Goal: Information Seeking & Learning: Compare options

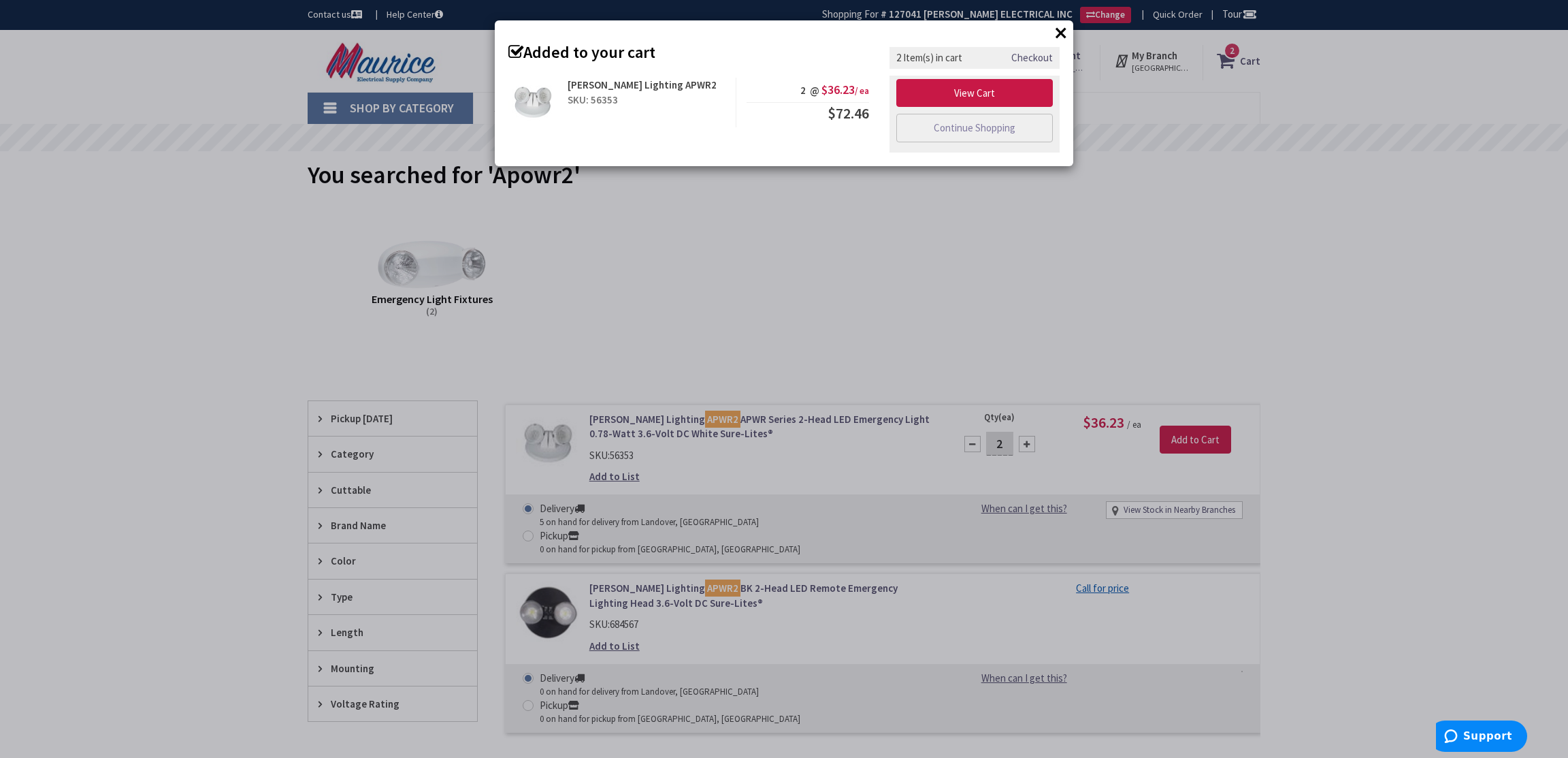
click at [1055, 31] on button "×" at bounding box center [1061, 33] width 20 height 20
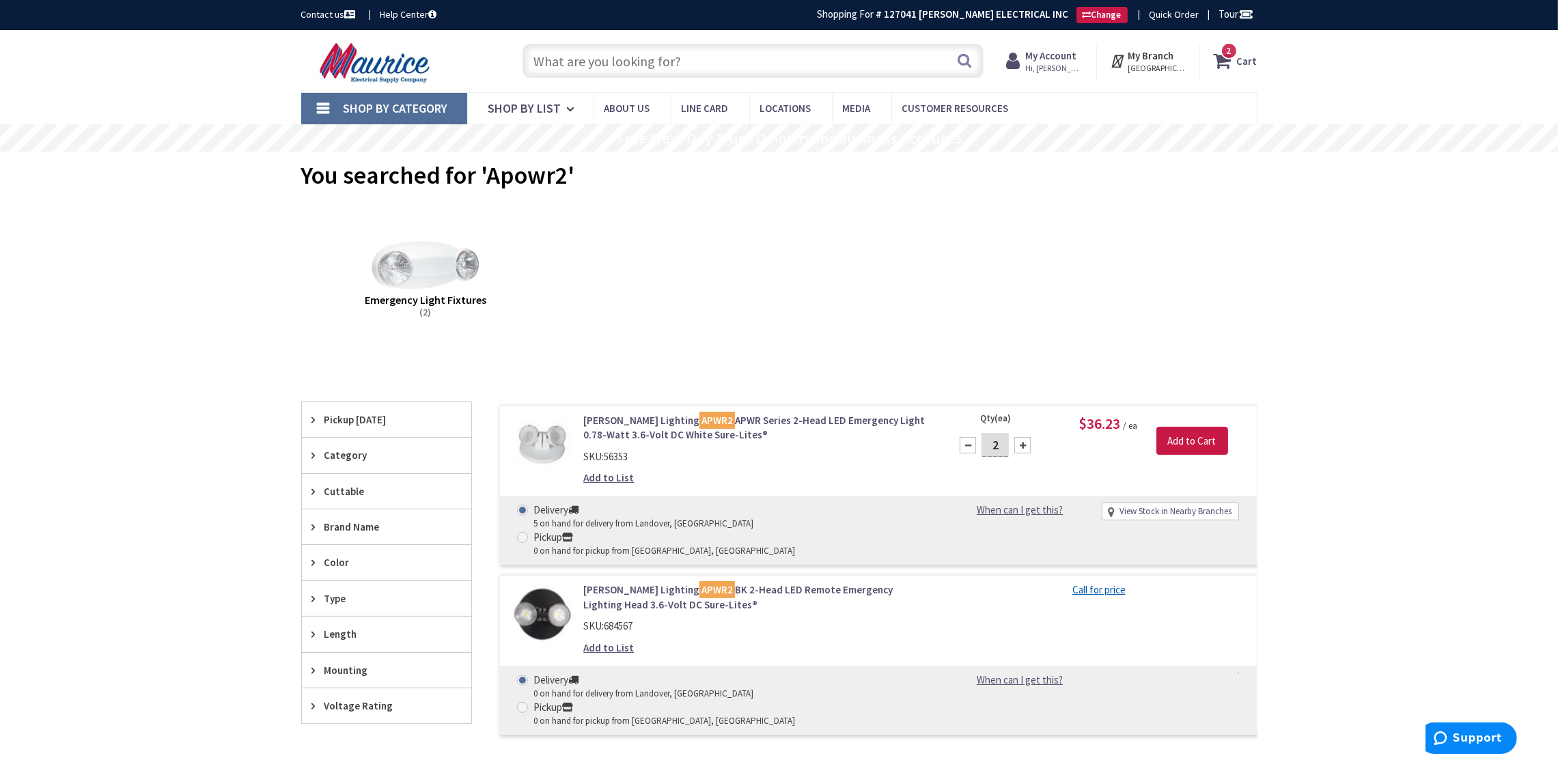
click at [887, 69] on input "text" at bounding box center [752, 61] width 461 height 34
click at [722, 66] on input "text" at bounding box center [752, 61] width 461 height 34
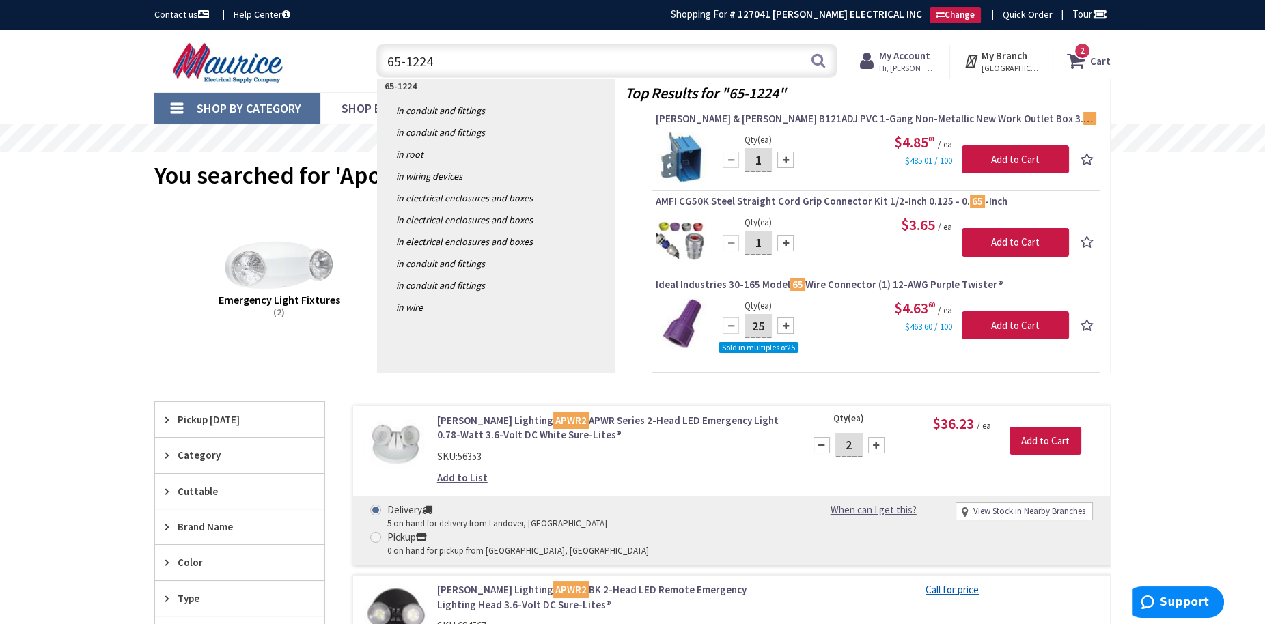
click at [1088, 53] on span "2 2 items" at bounding box center [1082, 50] width 17 height 17
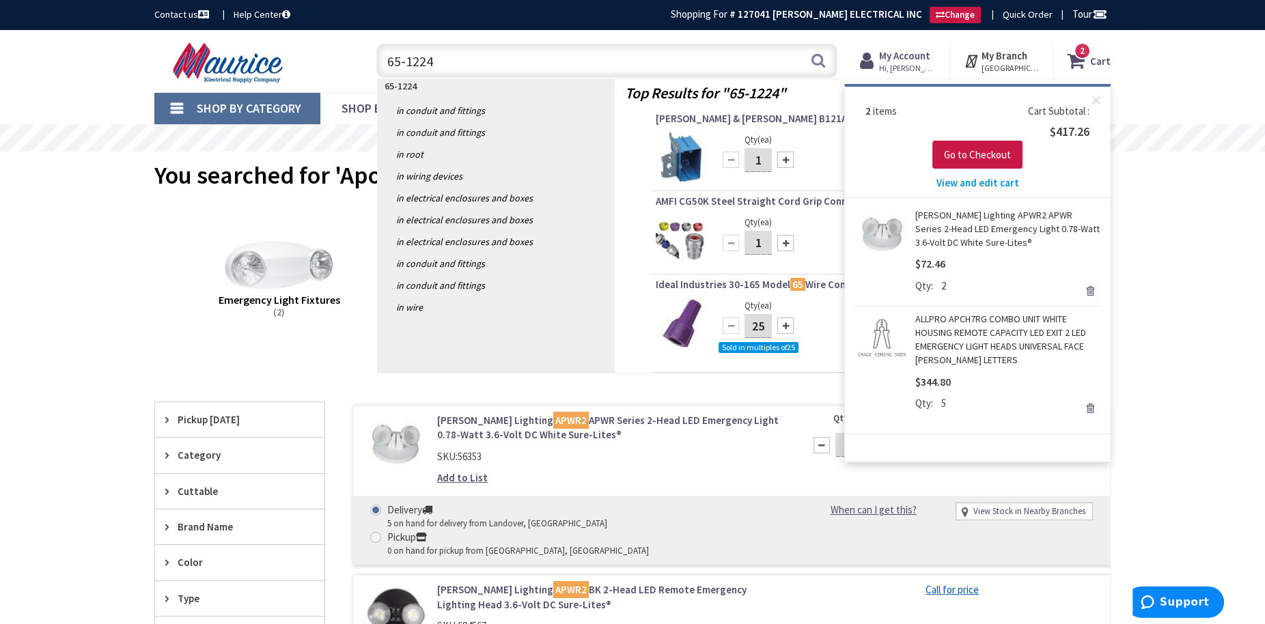
click at [561, 57] on input "65-1224" at bounding box center [606, 61] width 461 height 34
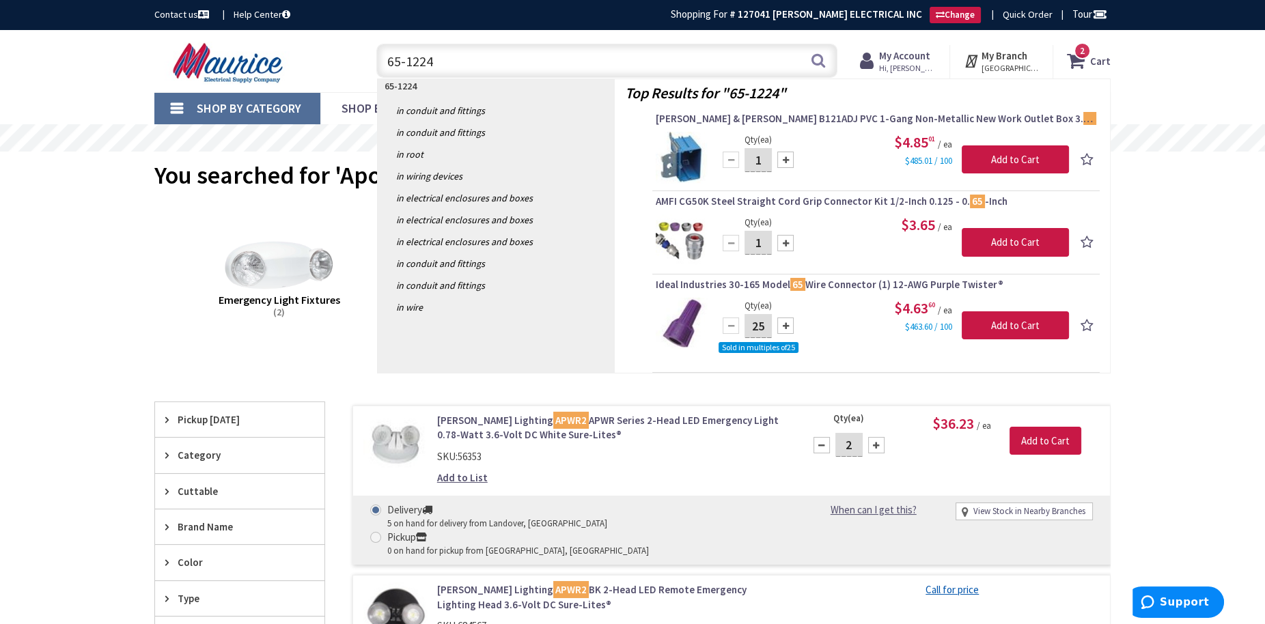
drag, startPoint x: 486, startPoint y: 61, endPoint x: 208, endPoint y: 52, distance: 278.1
click at [208, 52] on div "Toggle Nav 65-1224 65-1224 Search 2 2 2 items Cart My Cart" at bounding box center [632, 61] width 977 height 46
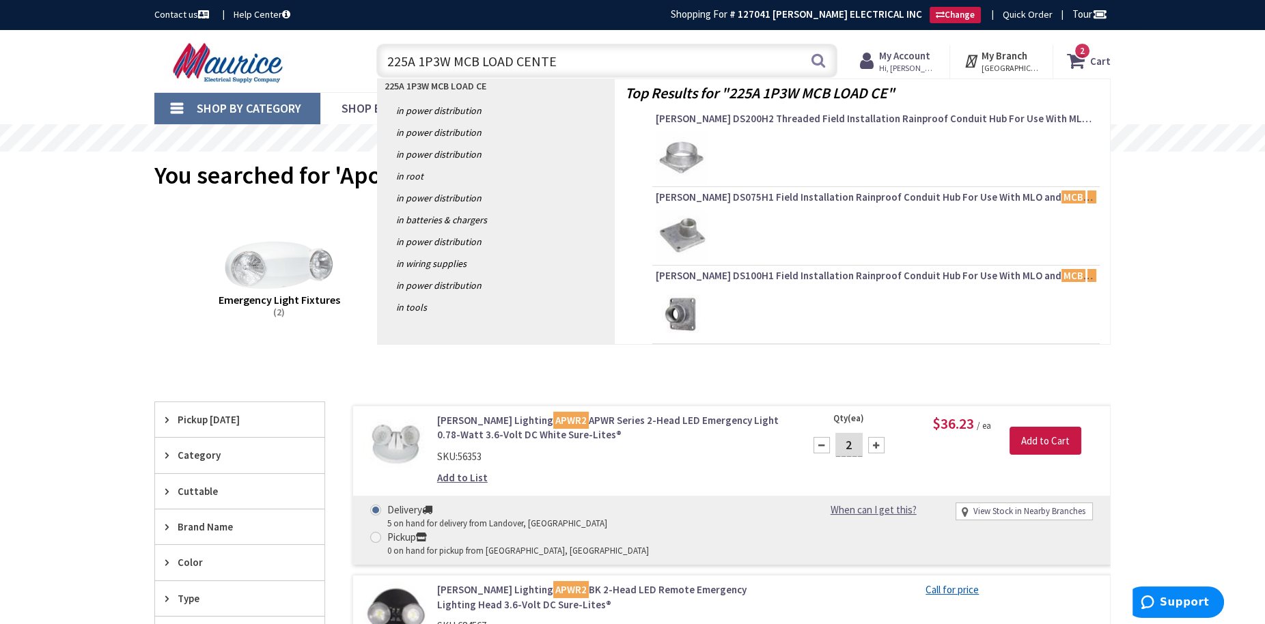
type input "225A 1P3W MCB LOAD CENTER"
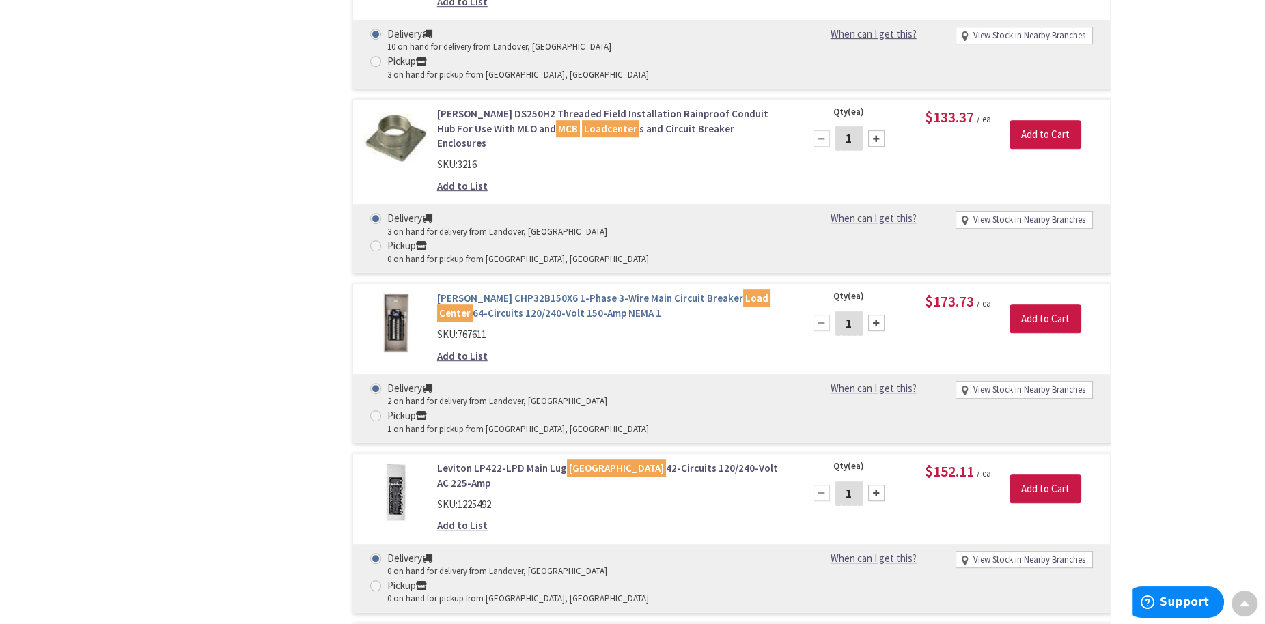
scroll to position [1231, 0]
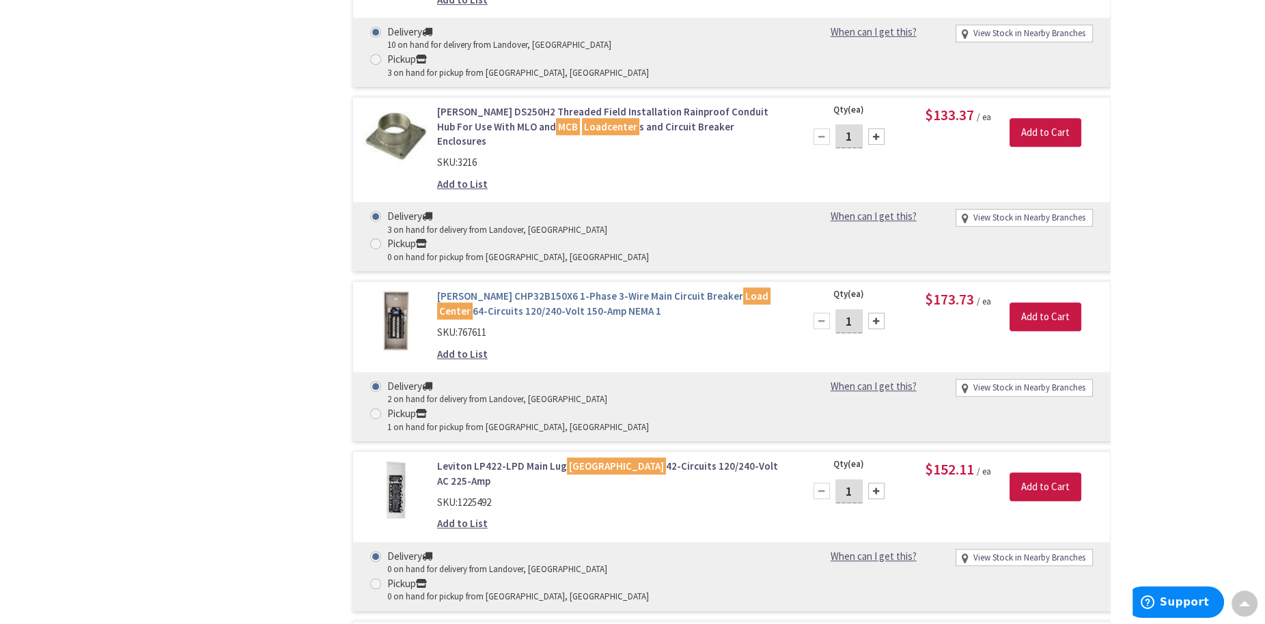
type input "[PERSON_NAME] Dr, [PERSON_NAME][GEOGRAPHIC_DATA], [GEOGRAPHIC_DATA]"
click at [529, 289] on link "Eaton CHP32B150X6 1-Phase 3-Wire Main Circuit Breaker Load Center 64-Circuits 1…" at bounding box center [611, 303] width 348 height 29
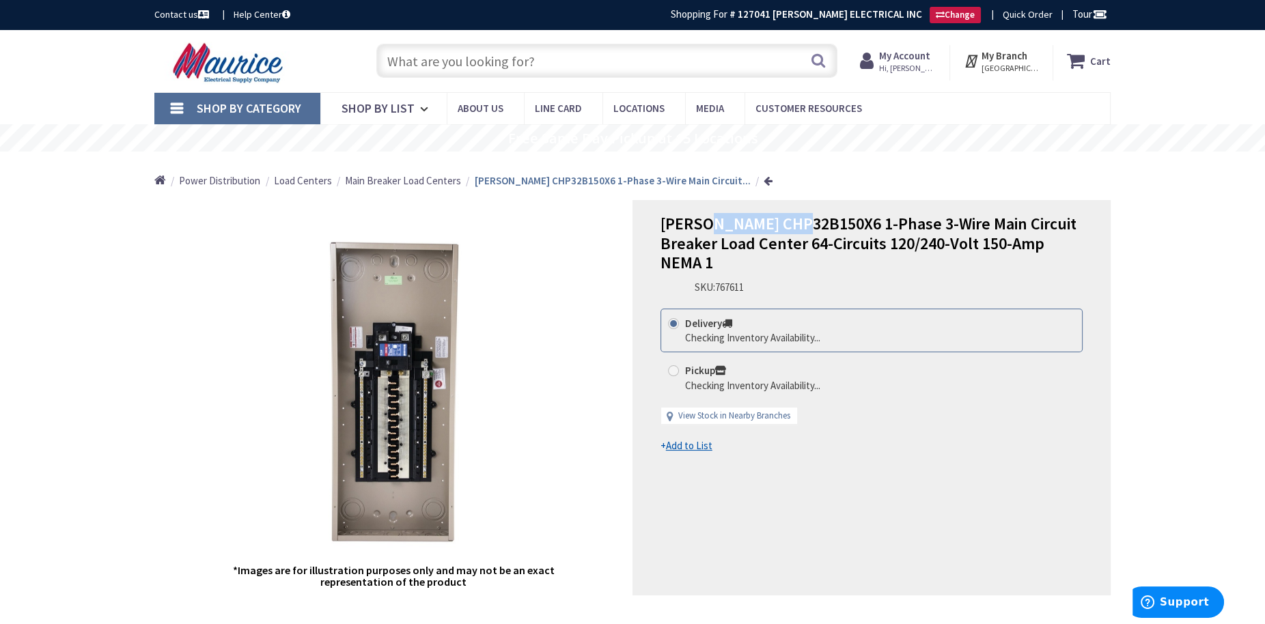
drag, startPoint x: 804, startPoint y: 225, endPoint x: 706, endPoint y: 227, distance: 98.4
click at [706, 227] on span "Eaton CHP32B150X6 1-Phase 3-Wire Main Circuit Breaker Load Center 64-Circuits 1…" at bounding box center [868, 243] width 416 height 61
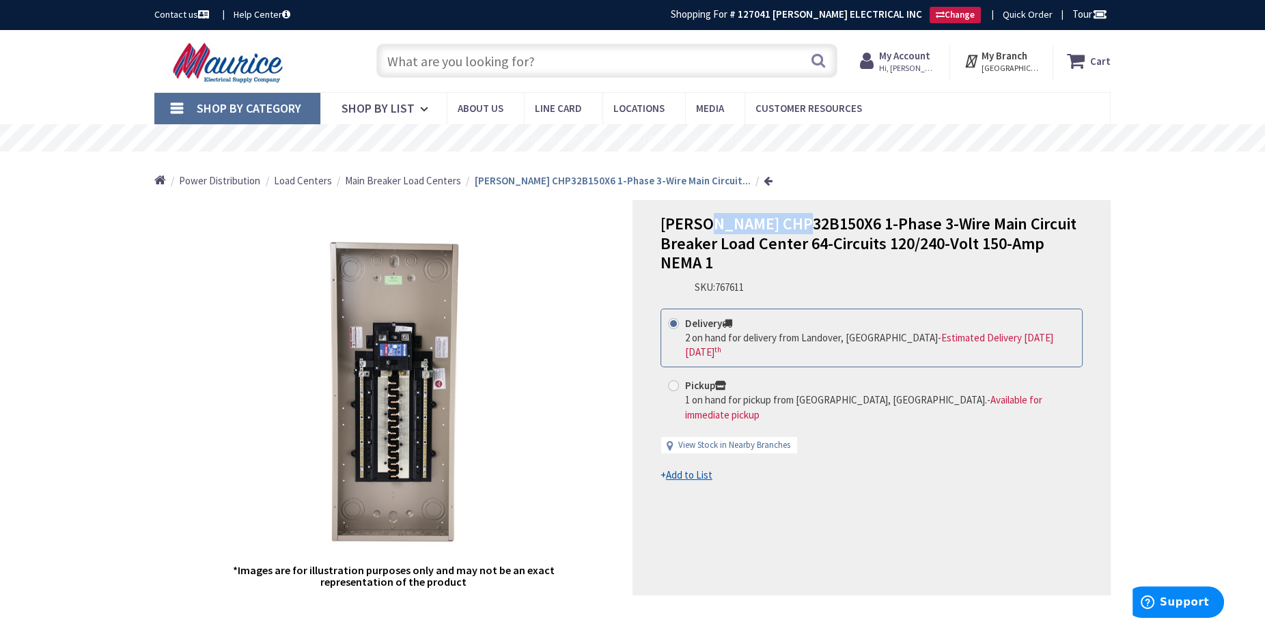
copy span "CHP32B150X6"
click at [507, 57] on input "text" at bounding box center [606, 61] width 461 height 34
paste input "CHP32B150X6"
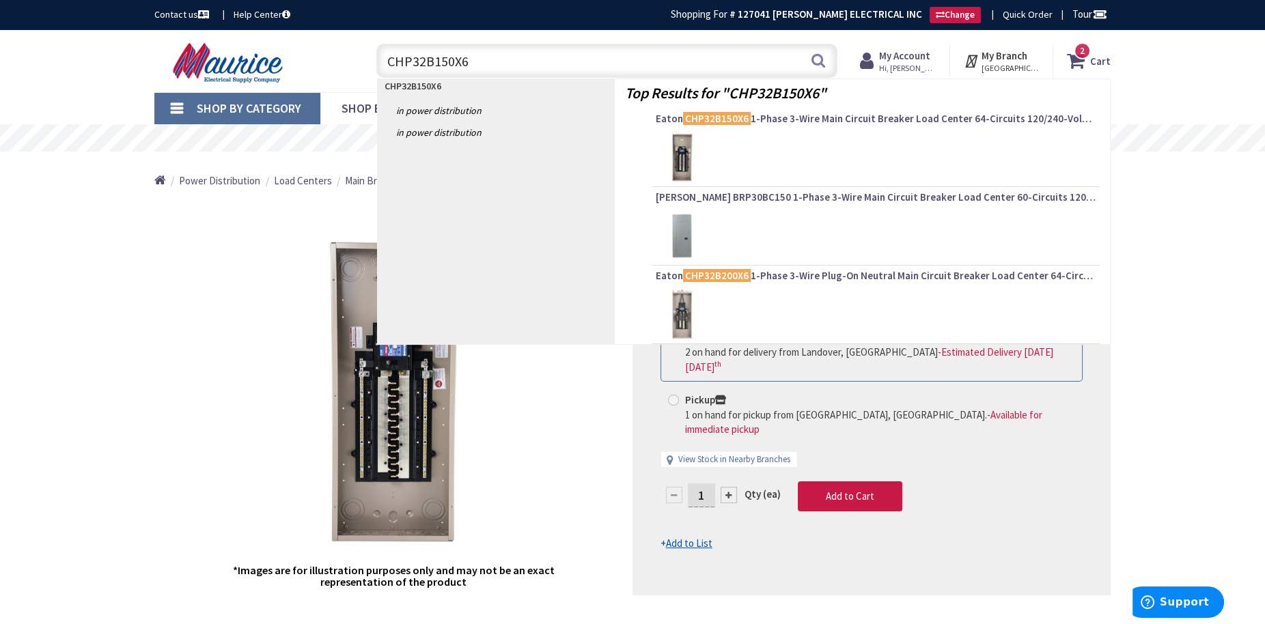
click at [421, 64] on input "CHP32B150X6" at bounding box center [606, 61] width 461 height 34
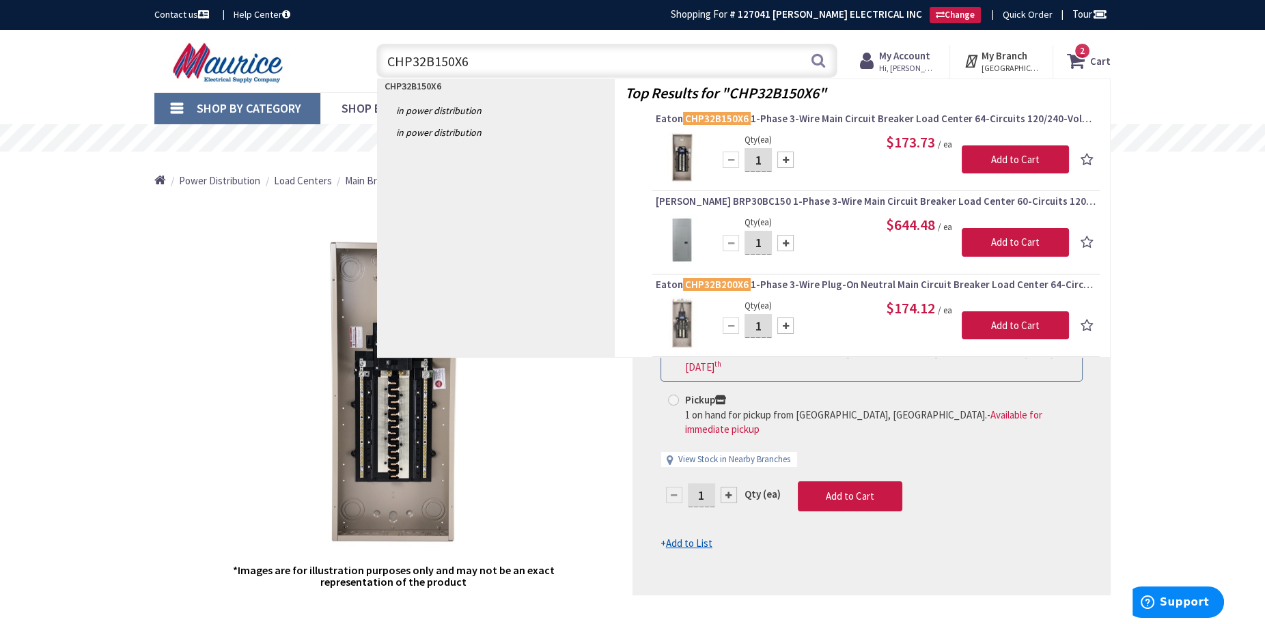
click at [436, 64] on input "CHP32B150X6" at bounding box center [606, 61] width 461 height 34
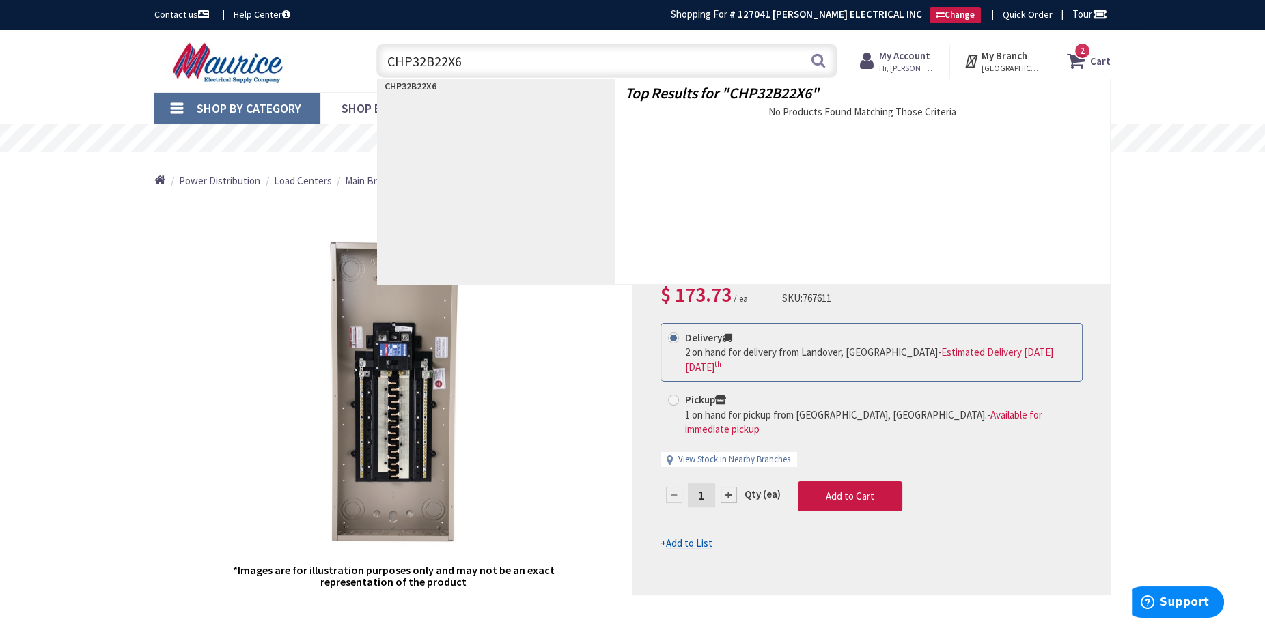
type input "CHP32B225X6"
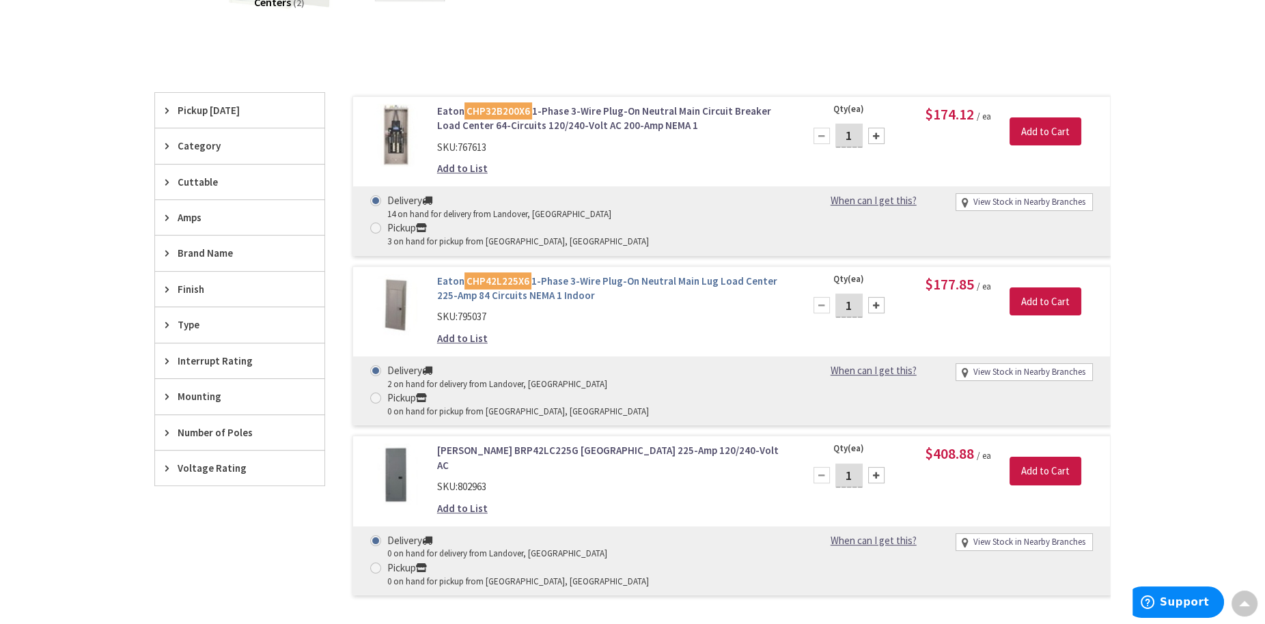
scroll to position [309, 0]
click at [572, 274] on link "Eaton CHP42L225X6 1-Phase 3-Wire Plug-On Neutral Main Lug Load Center 225-Amp 8…" at bounding box center [611, 288] width 348 height 29
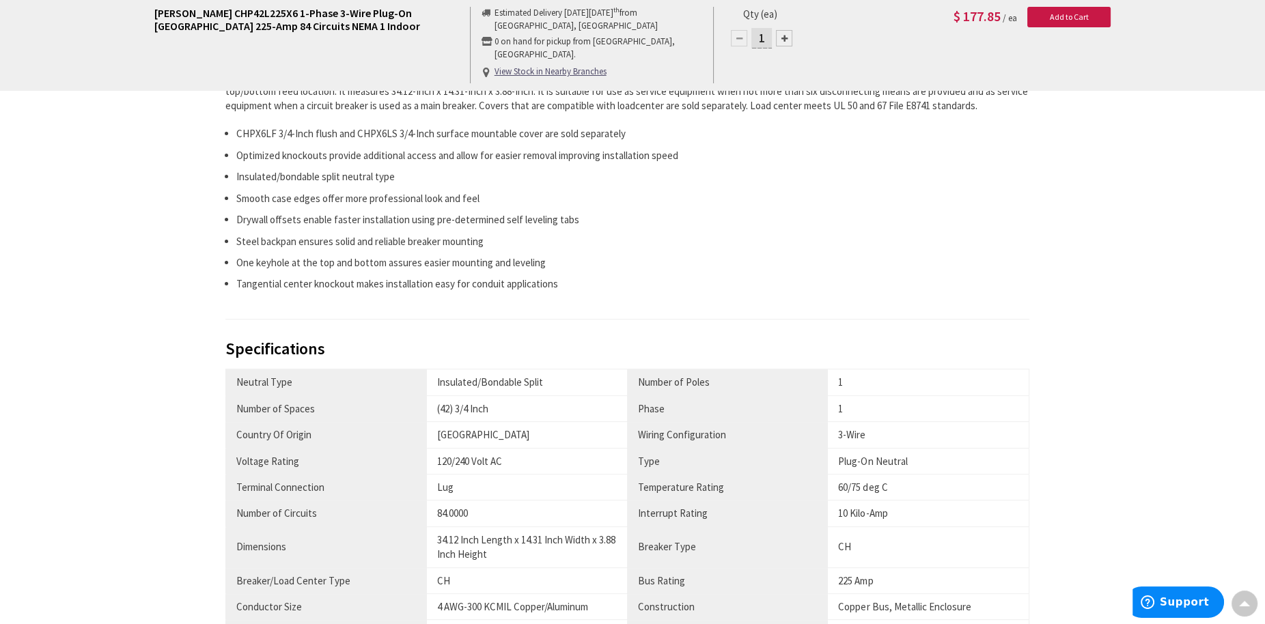
scroll to position [102, 0]
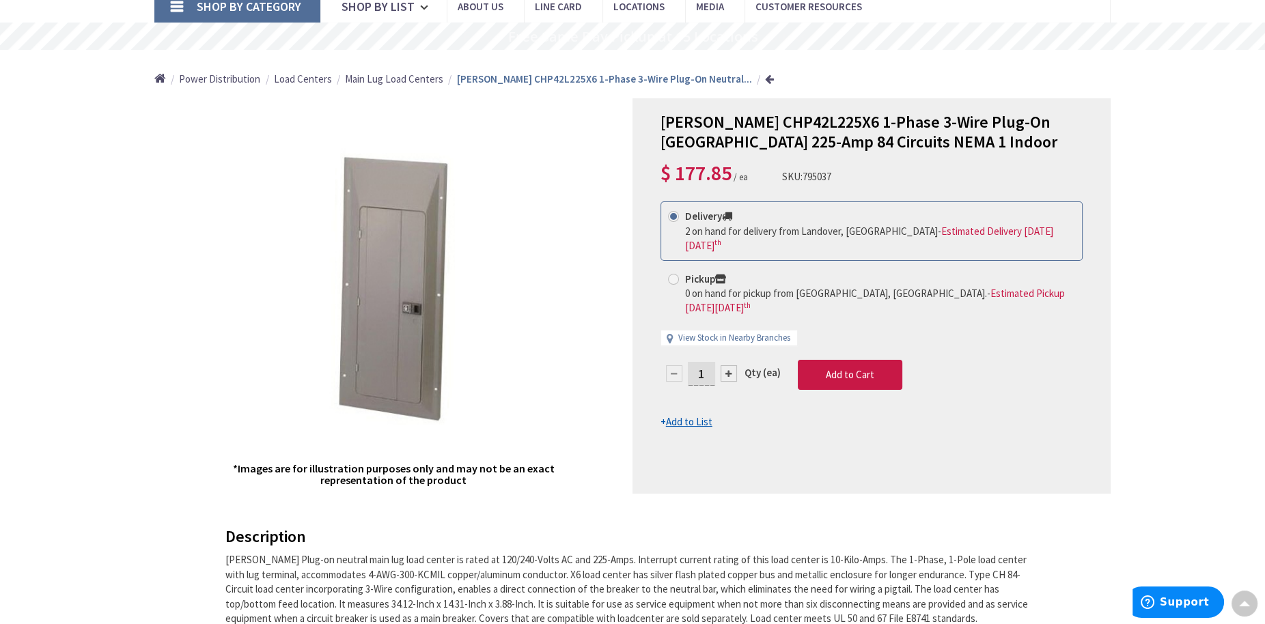
drag, startPoint x: 747, startPoint y: 177, endPoint x: 633, endPoint y: 115, distance: 129.9
click at [633, 115] on div "Eaton CHP42L225X6 1-Phase 3-Wire Plug-On Neutral Main Lug Load Center 225-Amp 8…" at bounding box center [871, 295] width 478 height 395
click at [573, 162] on div "*Images are for illustration purposes only and may not be an exact representati…" at bounding box center [393, 295] width 478 height 395
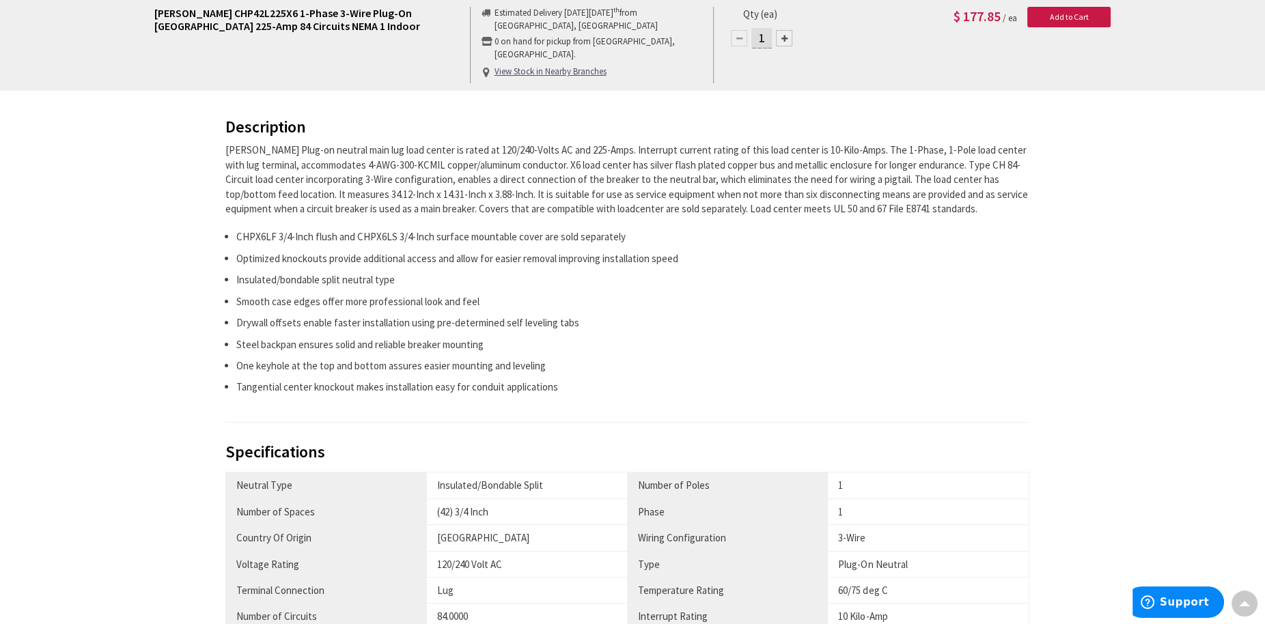
scroll to position [0, 0]
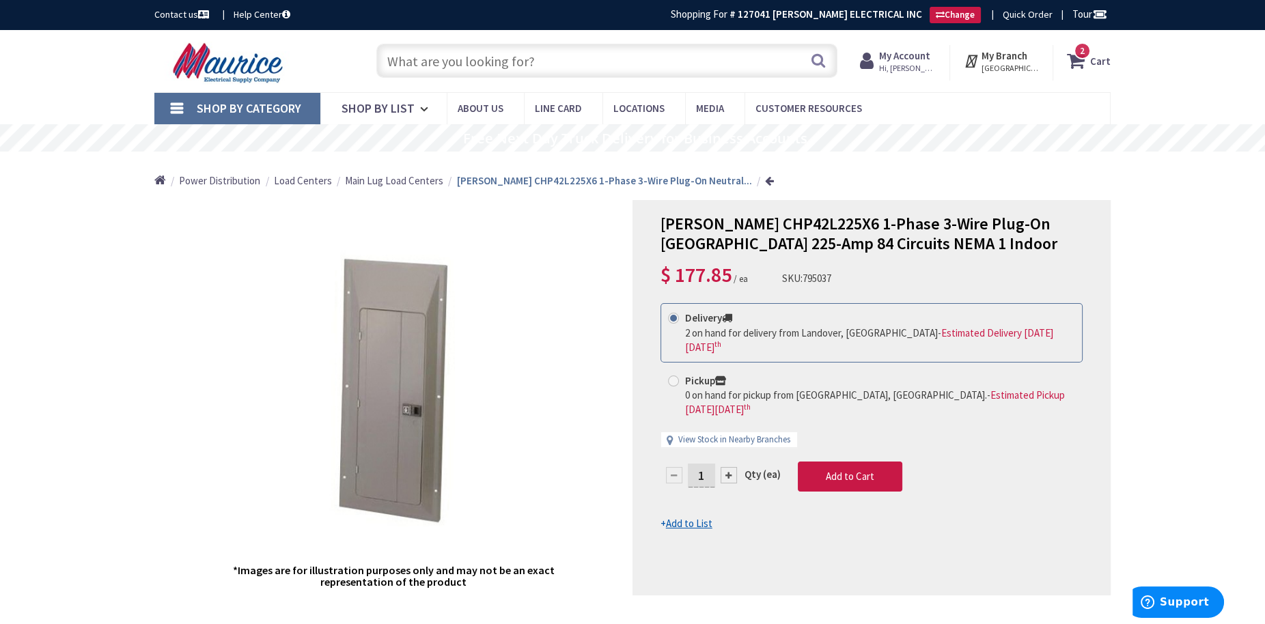
click at [570, 58] on input "text" at bounding box center [606, 61] width 461 height 34
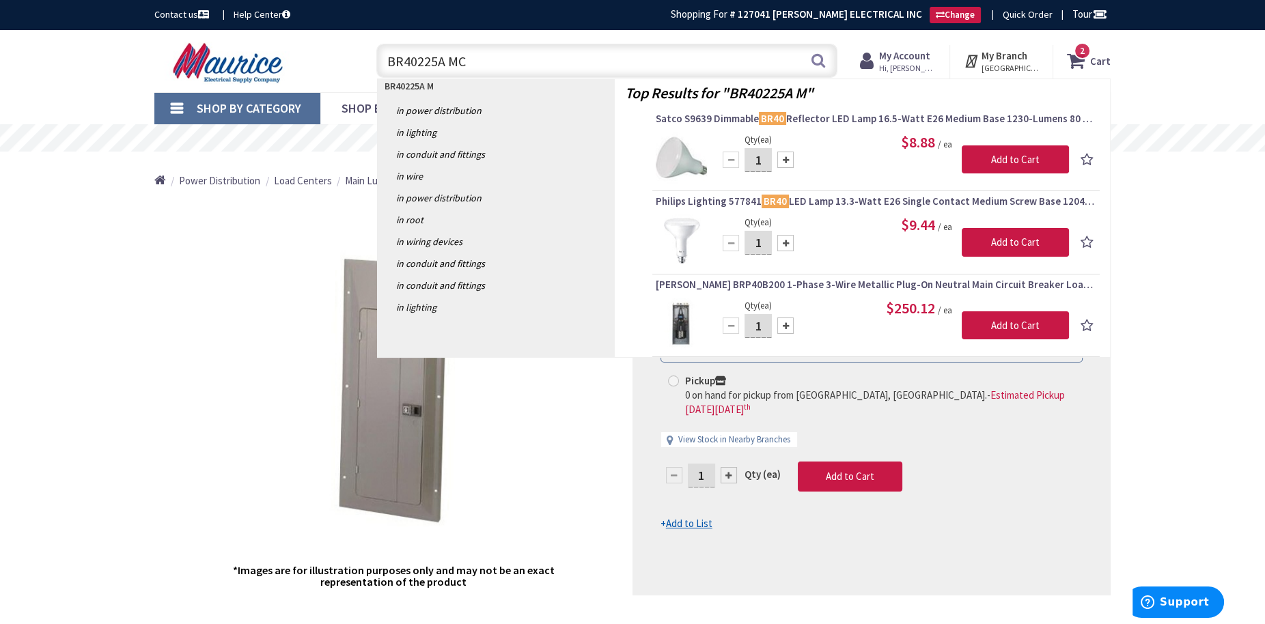
type input "BR40225A MCB"
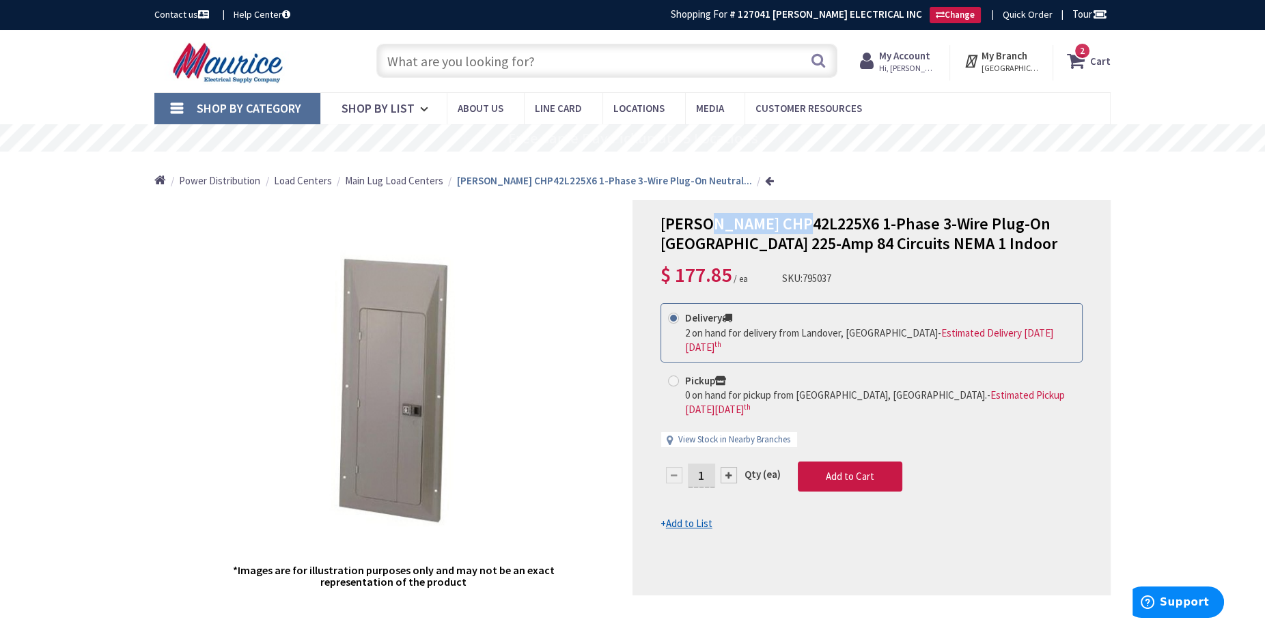
drag, startPoint x: 705, startPoint y: 226, endPoint x: 766, endPoint y: 222, distance: 60.9
click at [802, 226] on span "Eaton CHP42L225X6 1-Phase 3-Wire Plug-On Neutral Main Lug Load Center 225-Amp 8…" at bounding box center [858, 233] width 397 height 41
copy span "CHP42L225X6"
click at [475, 63] on input "text" at bounding box center [606, 61] width 461 height 34
paste input "CHP42L225X6"
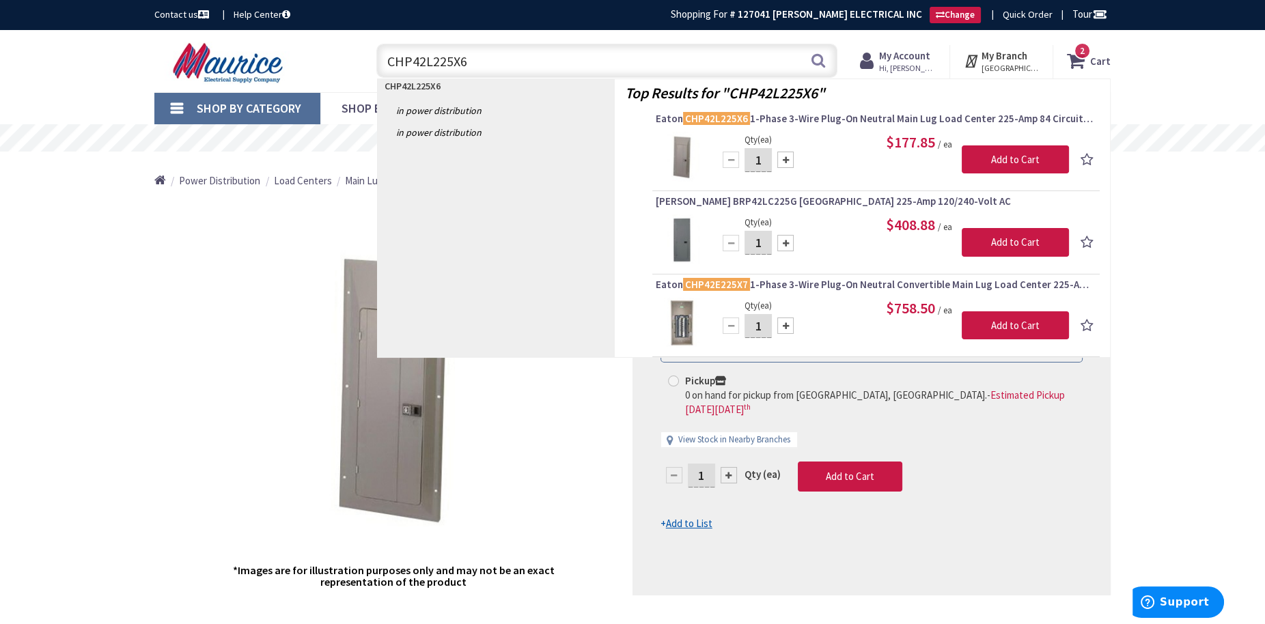
click at [428, 61] on input "CHP42L225X6" at bounding box center [606, 61] width 461 height 34
type input "CHP42B225X6"
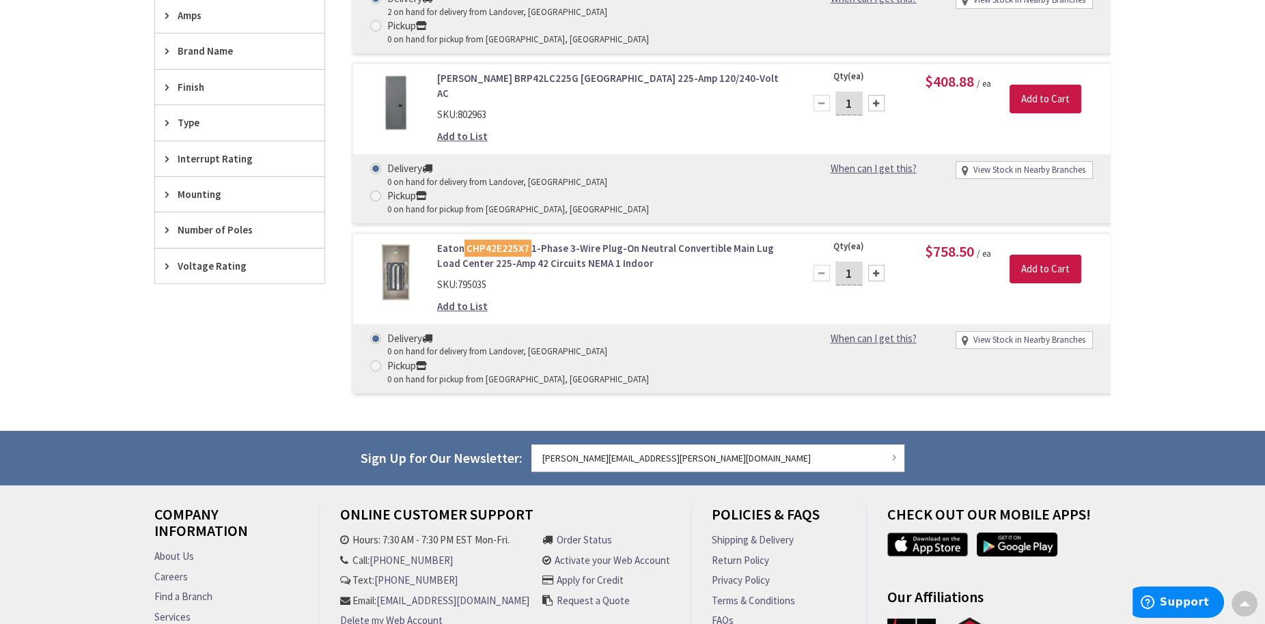
scroll to position [514, 0]
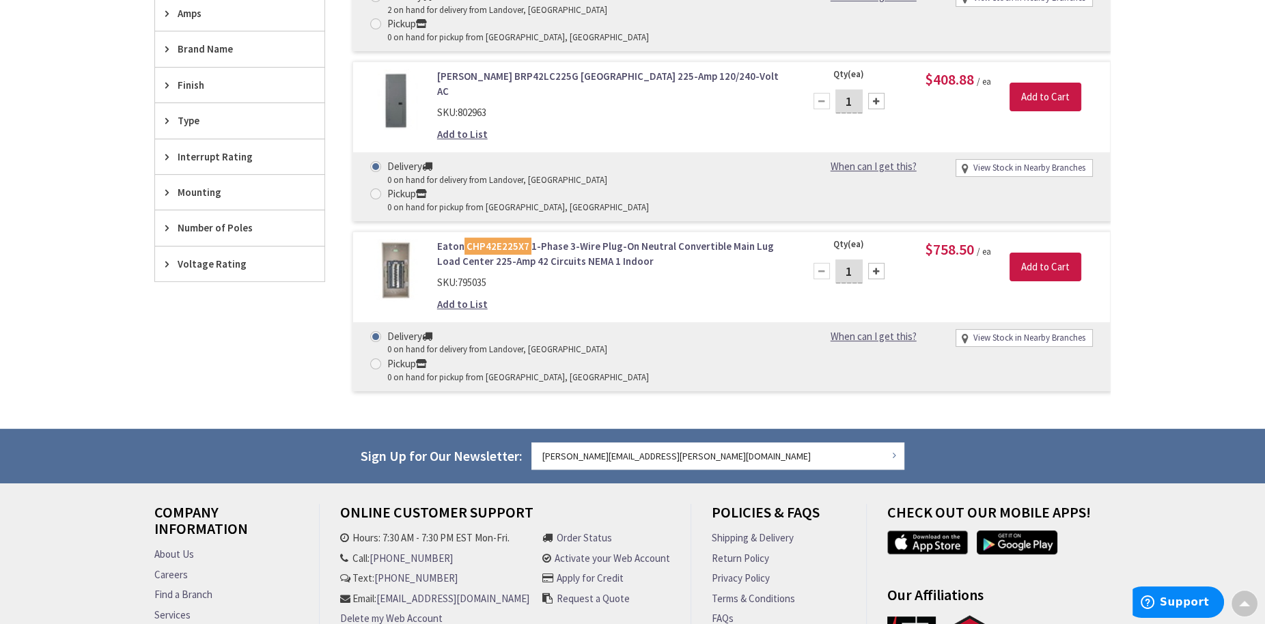
click at [468, 238] on mark "CHP42E225X7" at bounding box center [497, 246] width 67 height 17
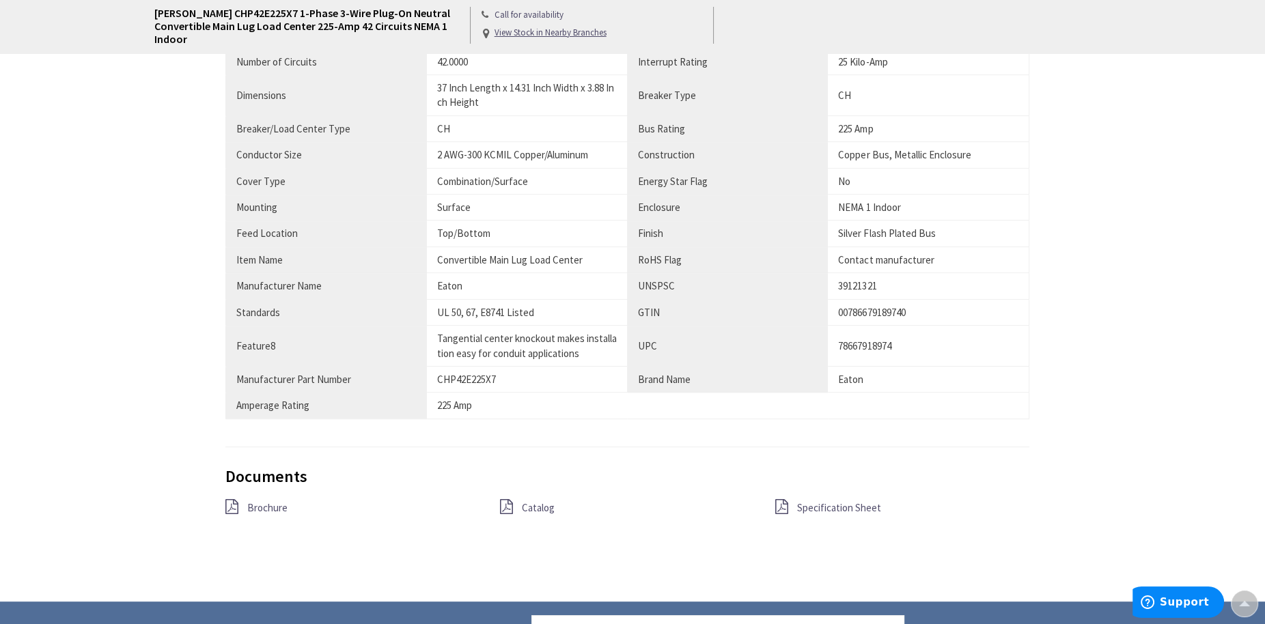
scroll to position [1321, 0]
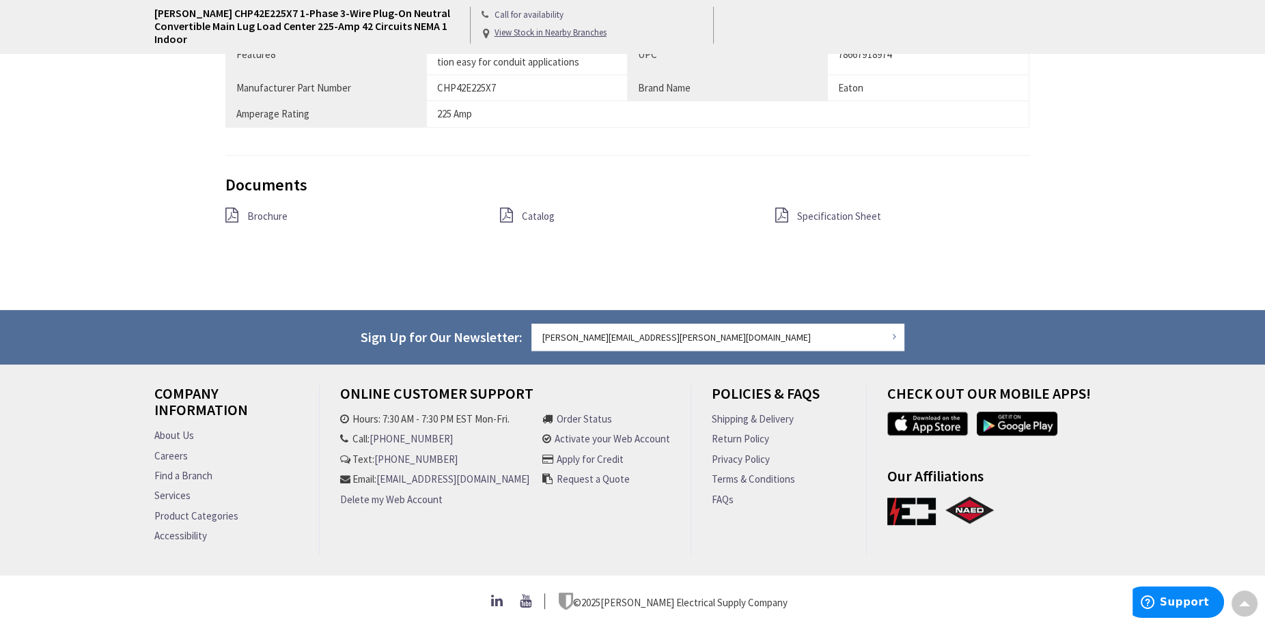
click at [807, 212] on span "Specification Sheet" at bounding box center [839, 216] width 84 height 13
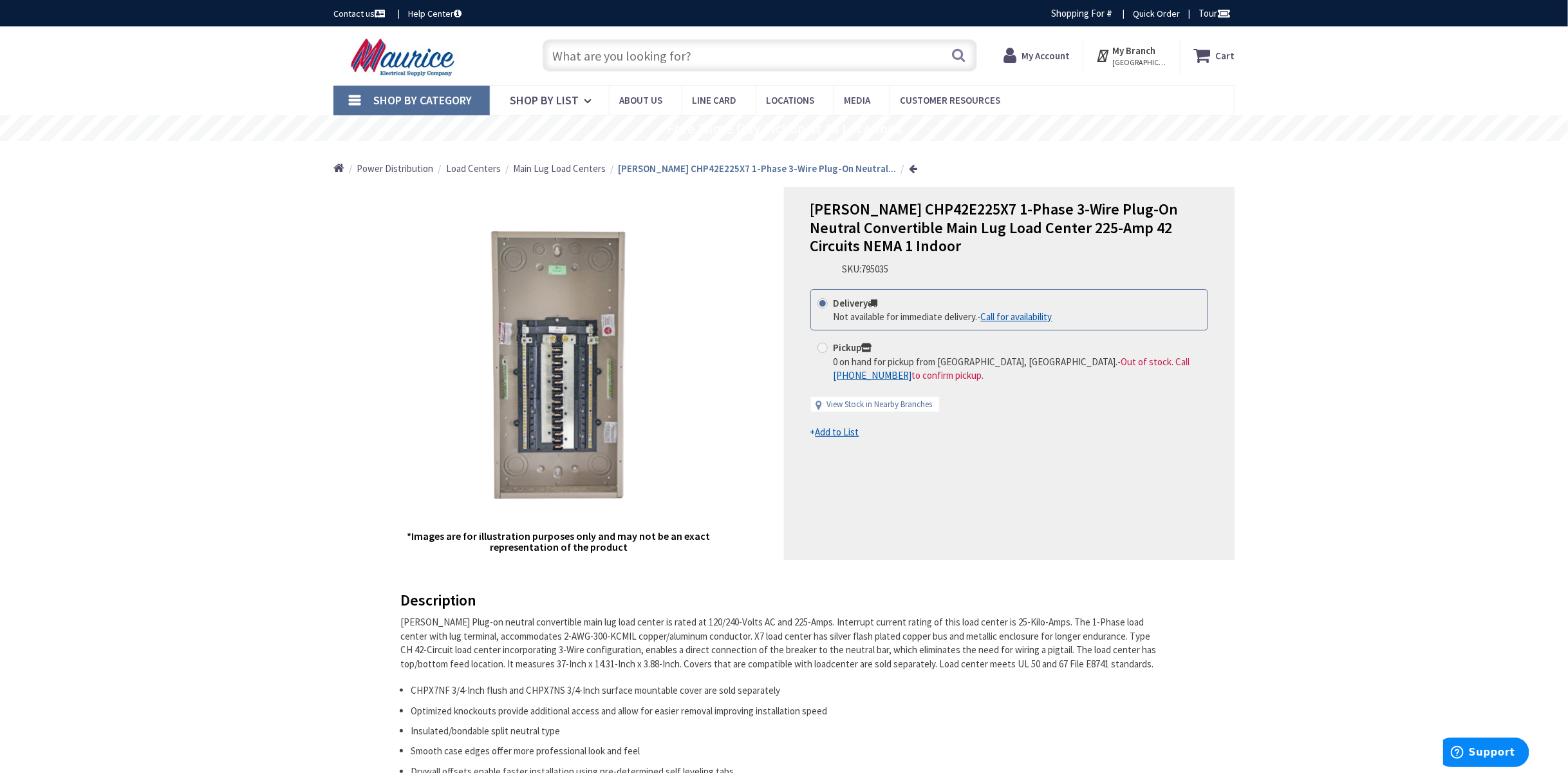
click at [1236, 58] on div "Cart My Cart Close You have no items in your shopping cart. My Branch [GEOGRAPH…" at bounding box center [1129, 54] width 230 height 40
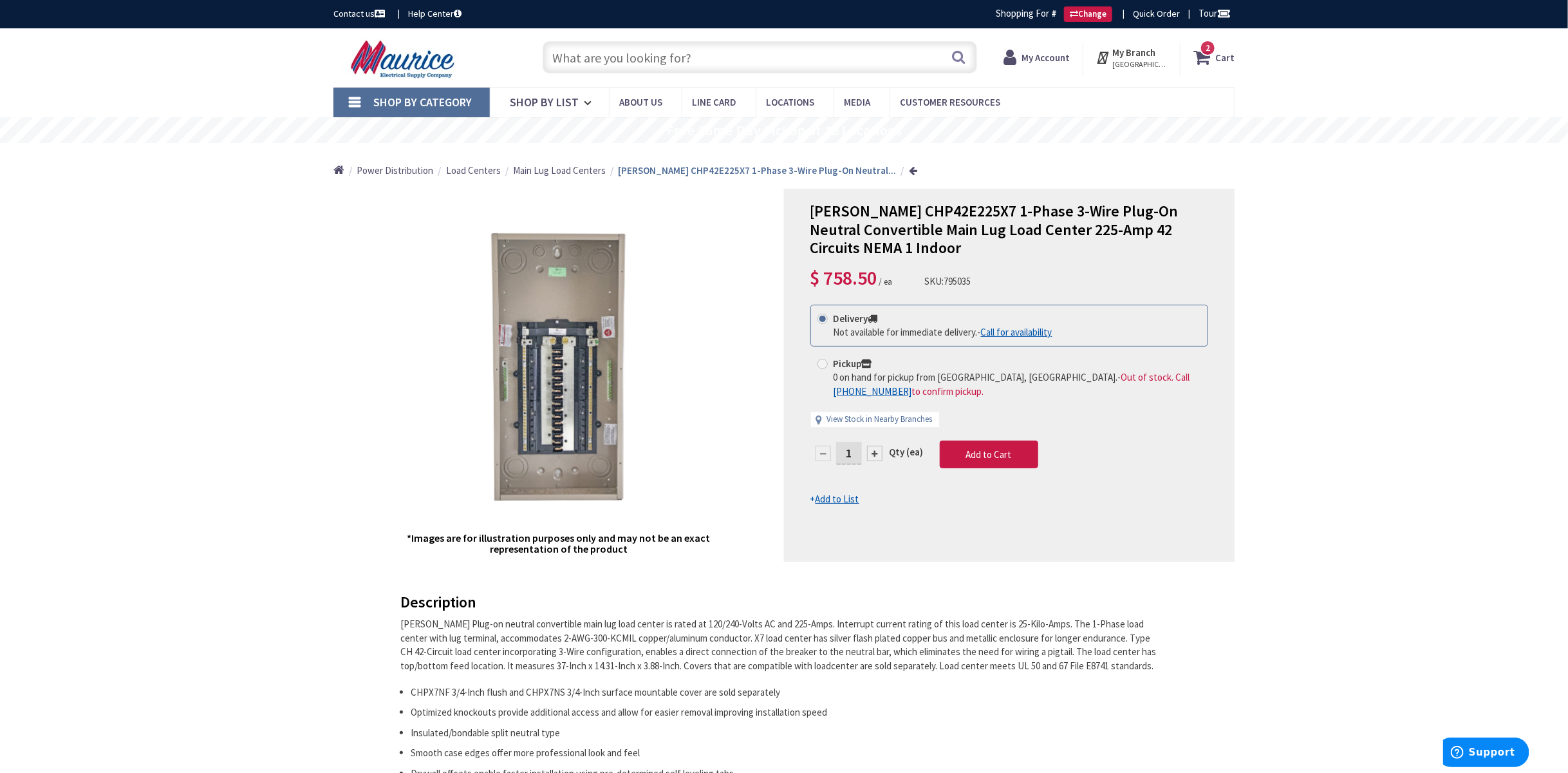
click at [1215, 58] on icon at bounding box center [1203, 57] width 22 height 24
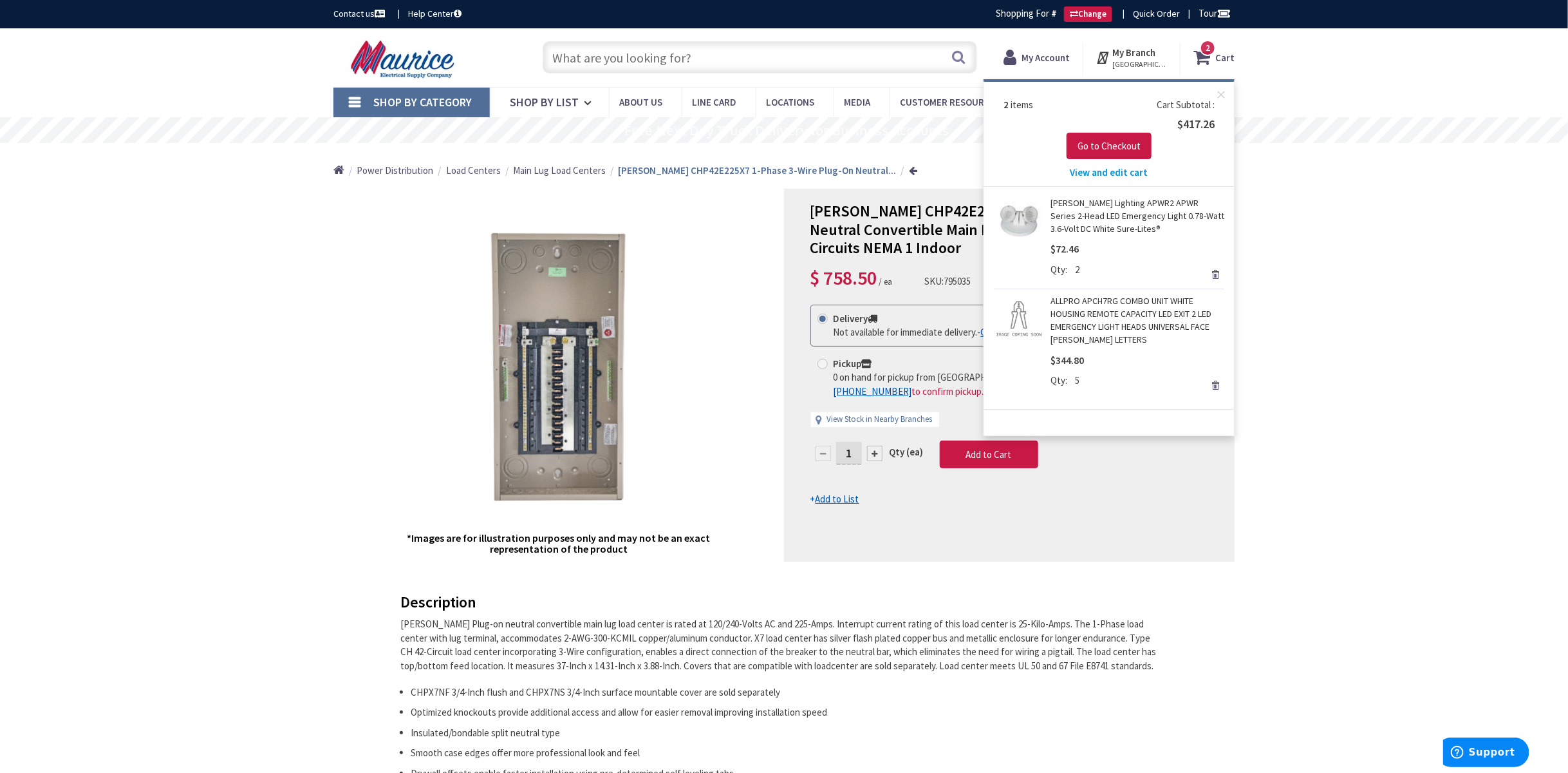
click at [1105, 214] on link "[PERSON_NAME] Lighting APWR2 APWR Series 2-Head LED Emergency Light 0.78-Watt 3…" at bounding box center [1137, 215] width 173 height 39
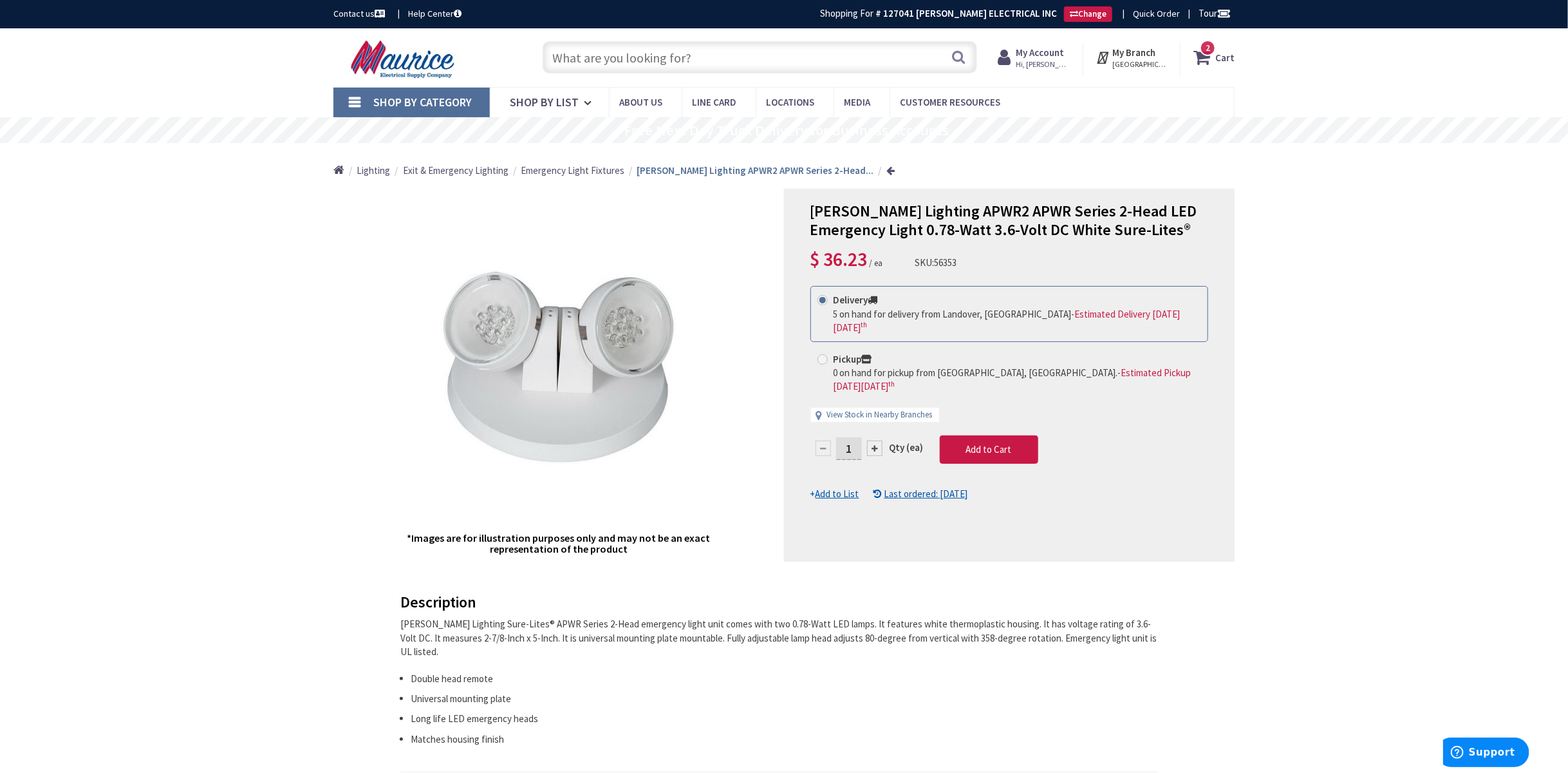
click at [1209, 48] on span "2" at bounding box center [1207, 48] width 5 height 11
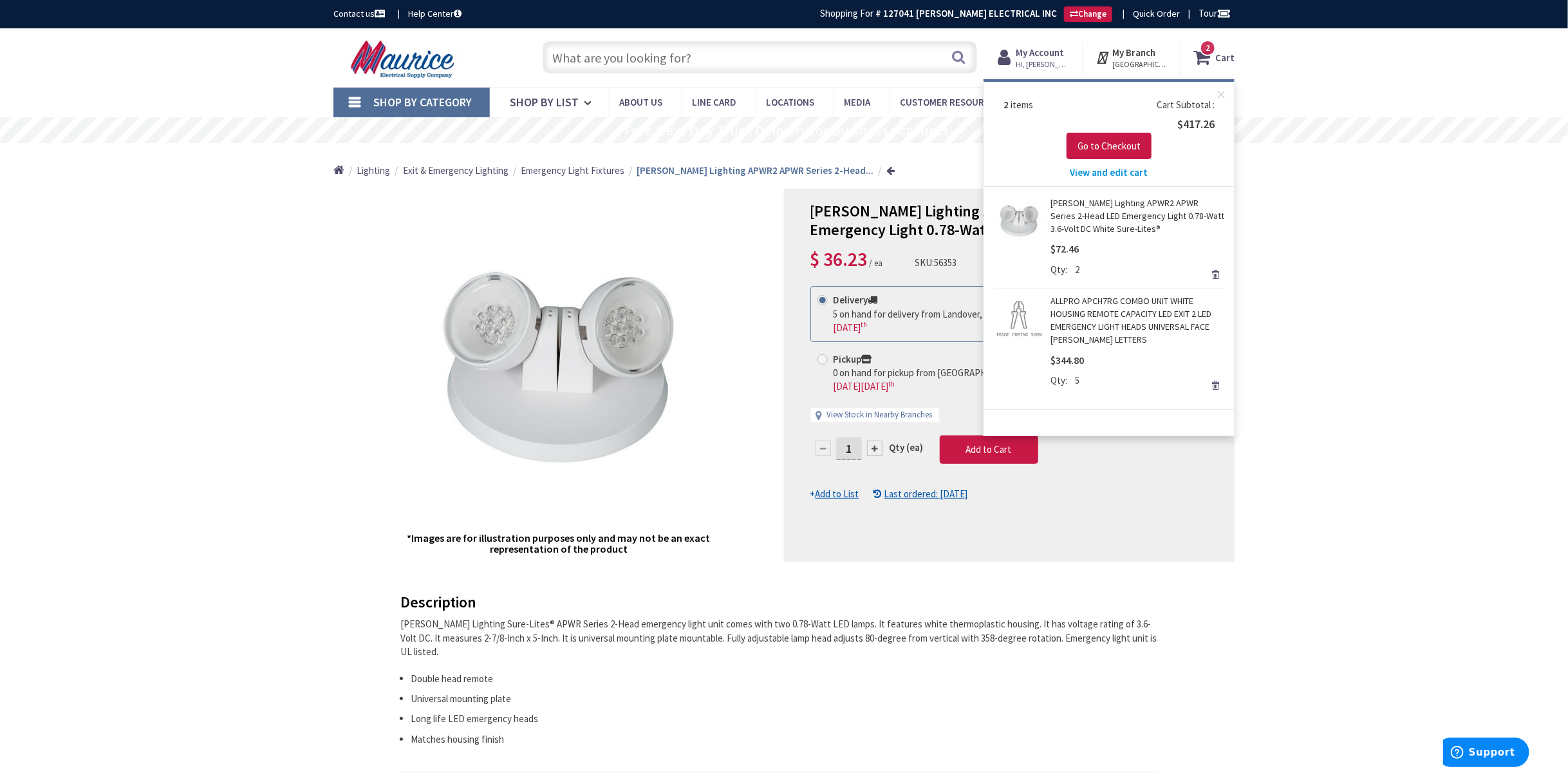
click at [1081, 324] on link "ALLPRO APCH7RG COMBO UNIT WHITE HOUSING REMOTE CAPACITY LED EXIT 2 LED EMERGENC…" at bounding box center [1137, 320] width 173 height 52
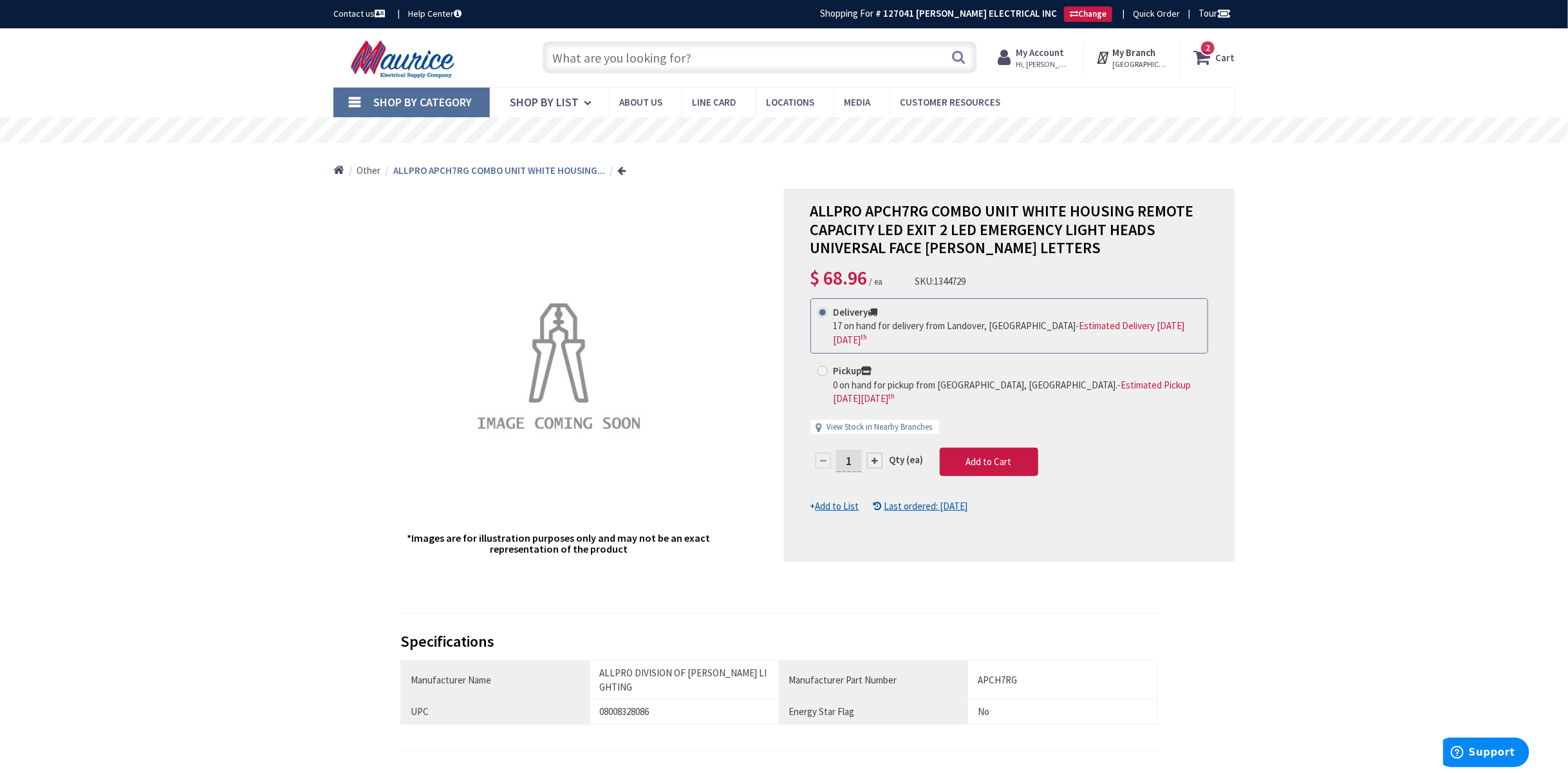
click at [1222, 50] on strong "Cart" at bounding box center [1224, 57] width 19 height 24
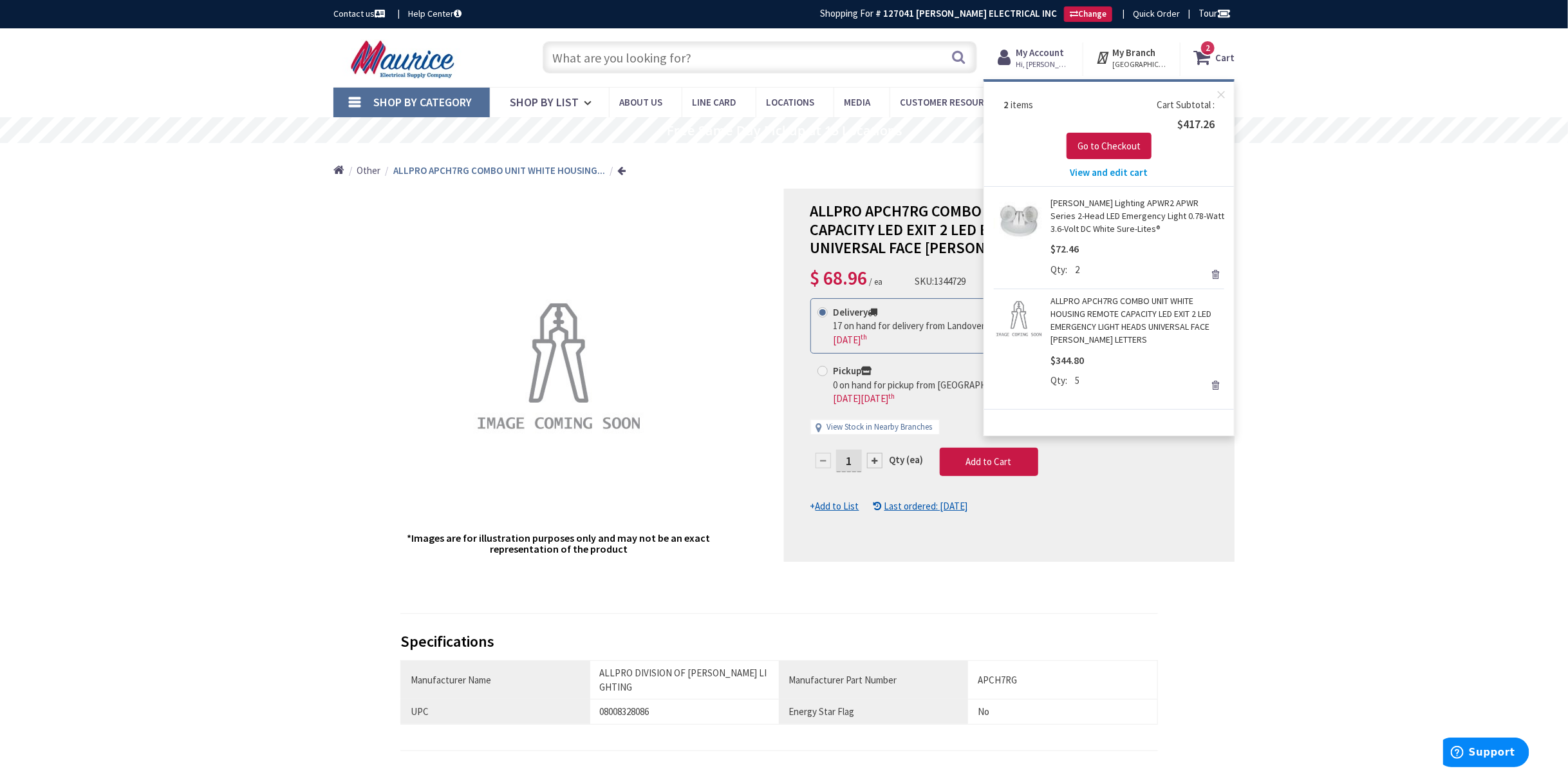
click at [1217, 275] on link "Remove" at bounding box center [1215, 273] width 18 height 18
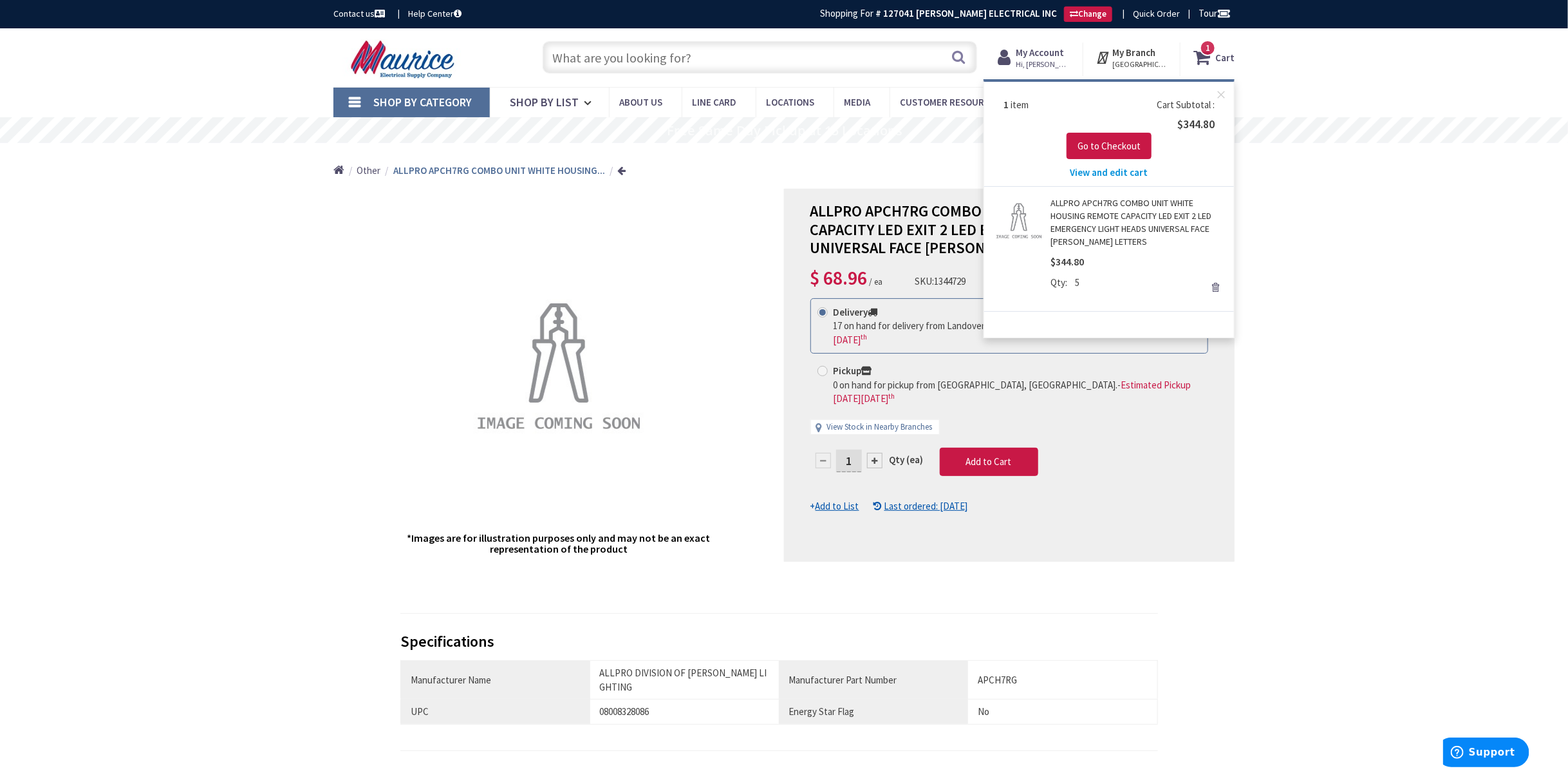
click at [1211, 283] on link "Remove" at bounding box center [1215, 287] width 18 height 18
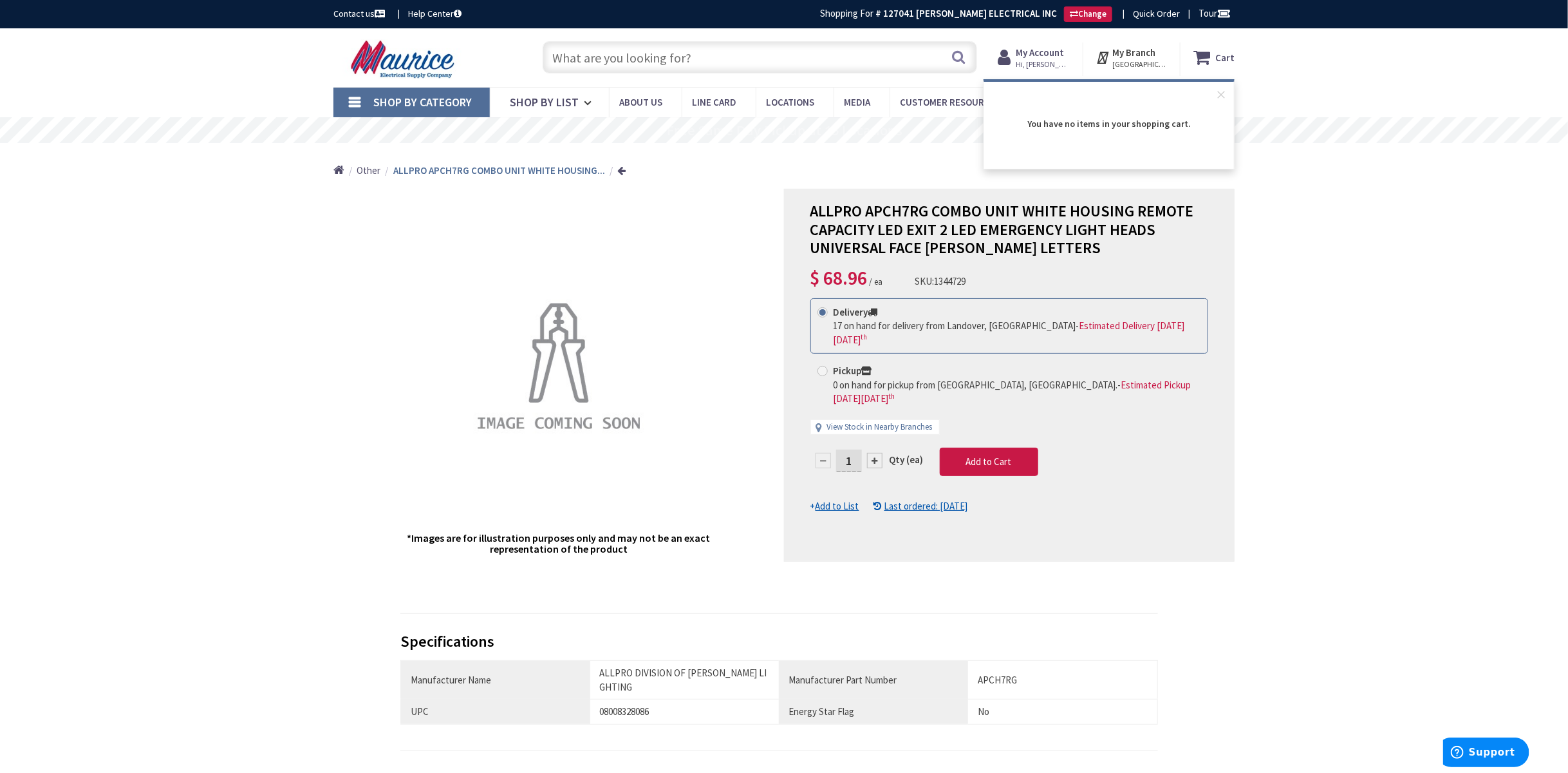
click at [1042, 54] on strong "My Account" at bounding box center [1039, 52] width 48 height 12
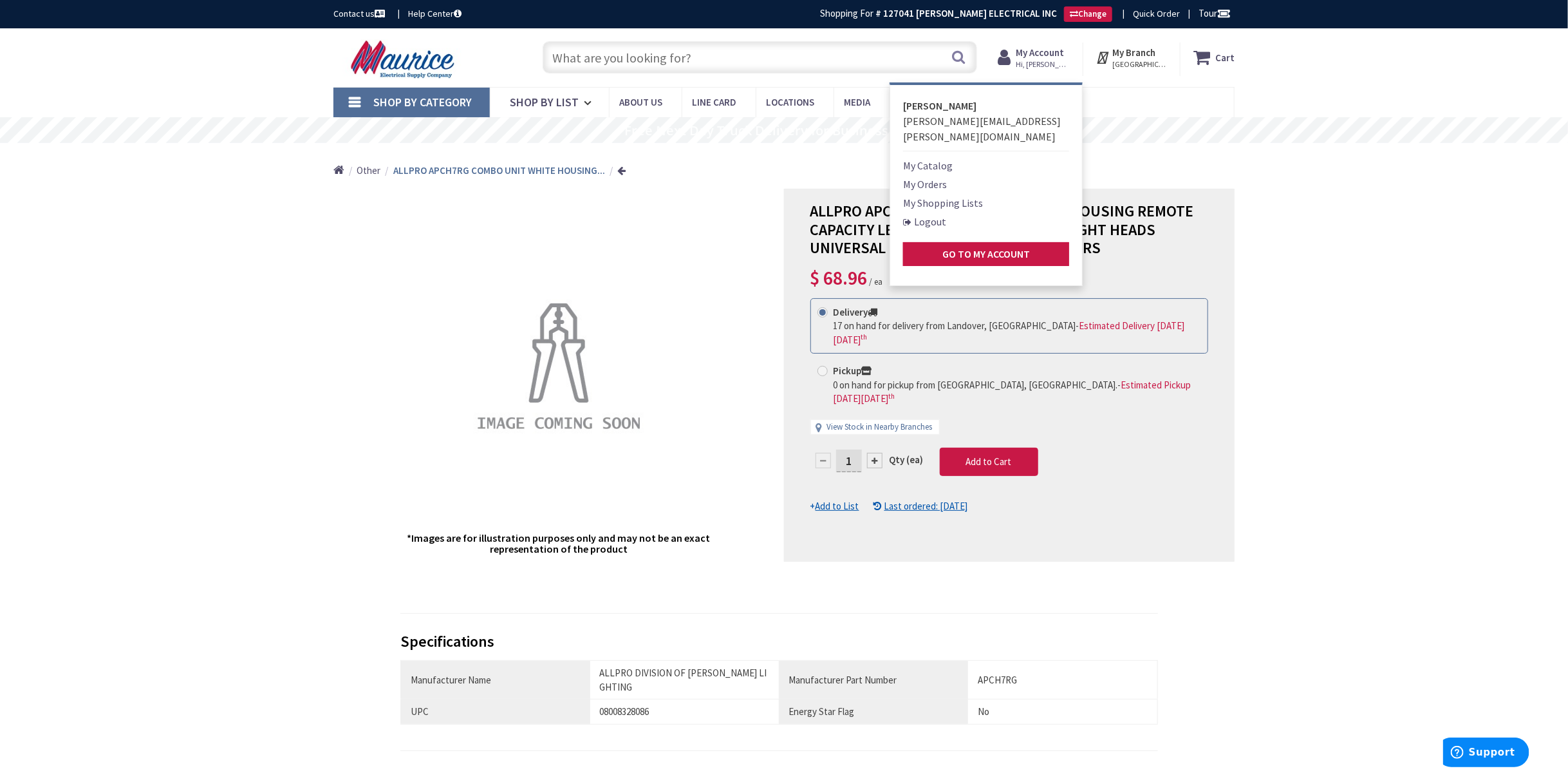
click at [937, 176] on link "My Orders" at bounding box center [924, 184] width 43 height 15
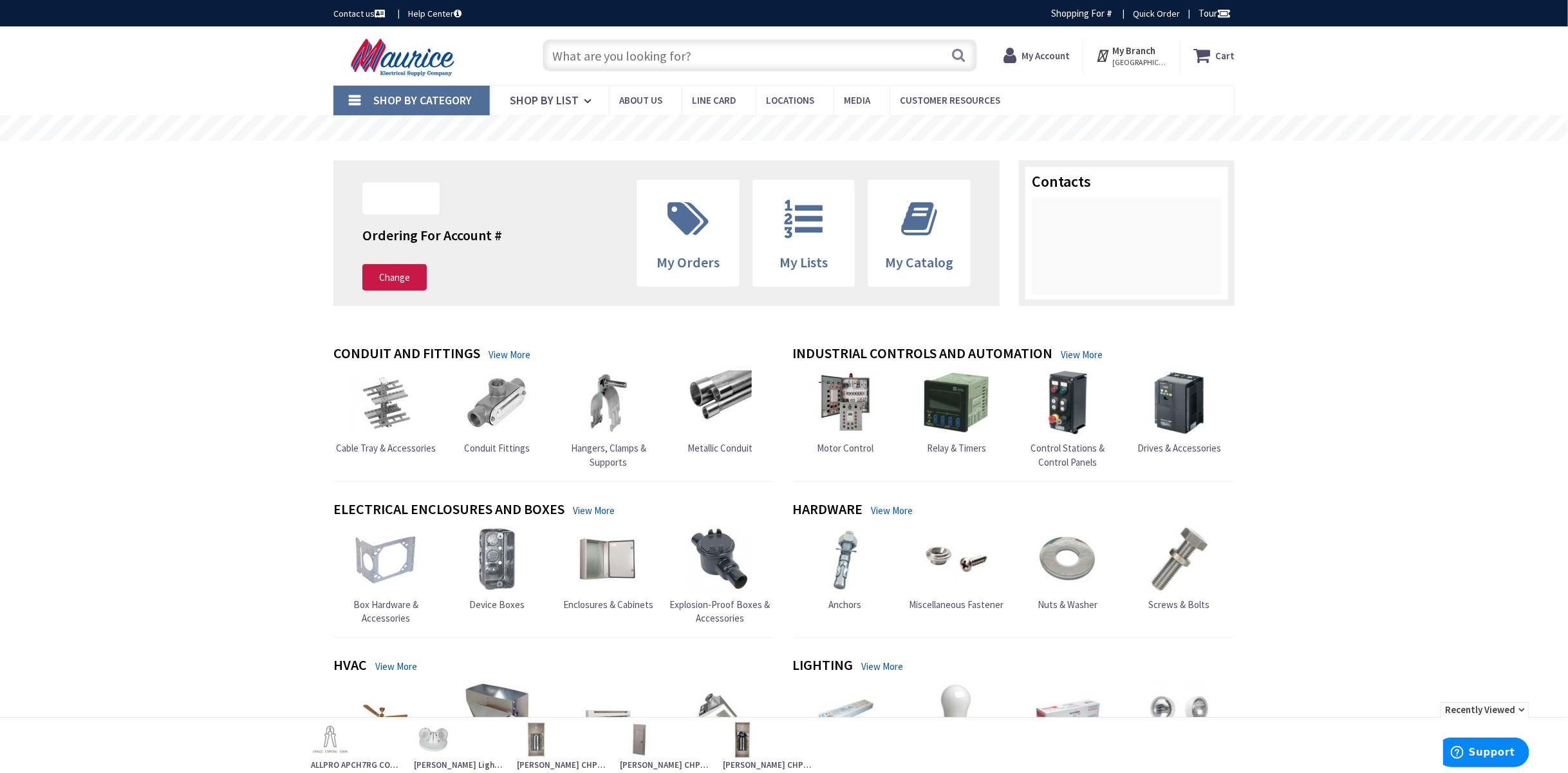
click at [724, 56] on input "text" at bounding box center [760, 56] width 434 height 32
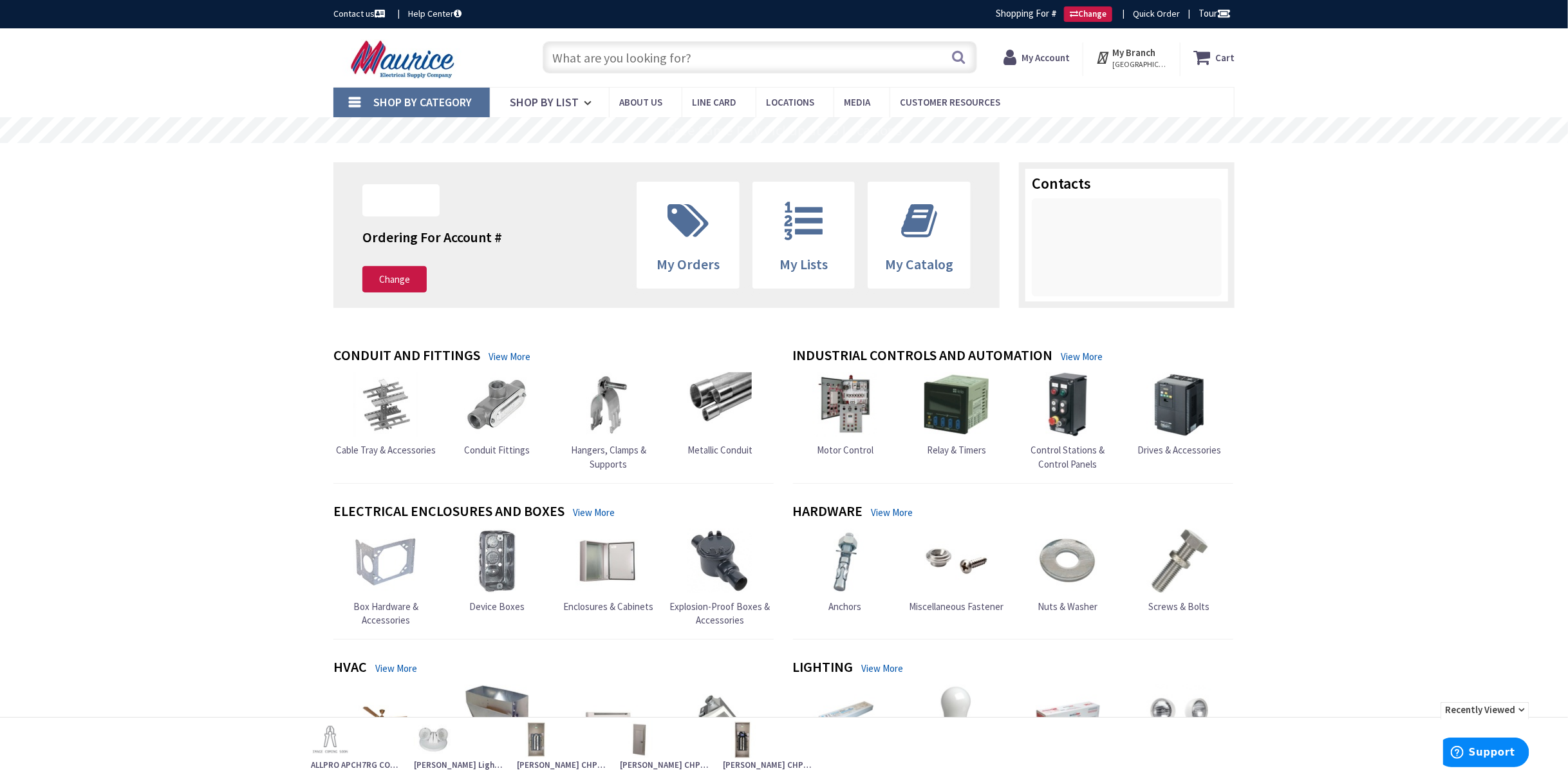
paste input "CH42B225R"
type input "CH42B225R"
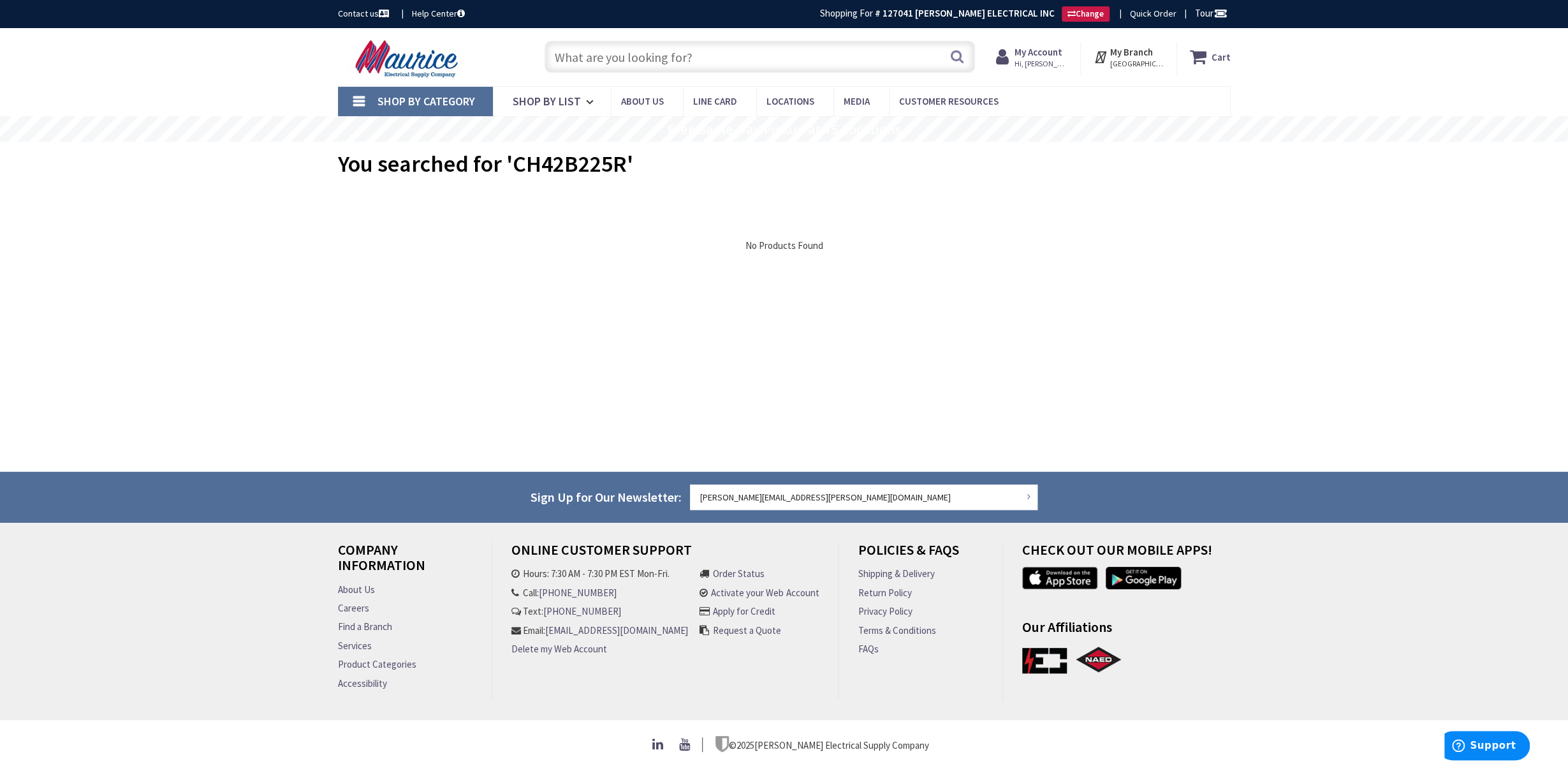
click at [658, 50] on input "text" at bounding box center [759, 57] width 431 height 32
paste input "CH42B225K"
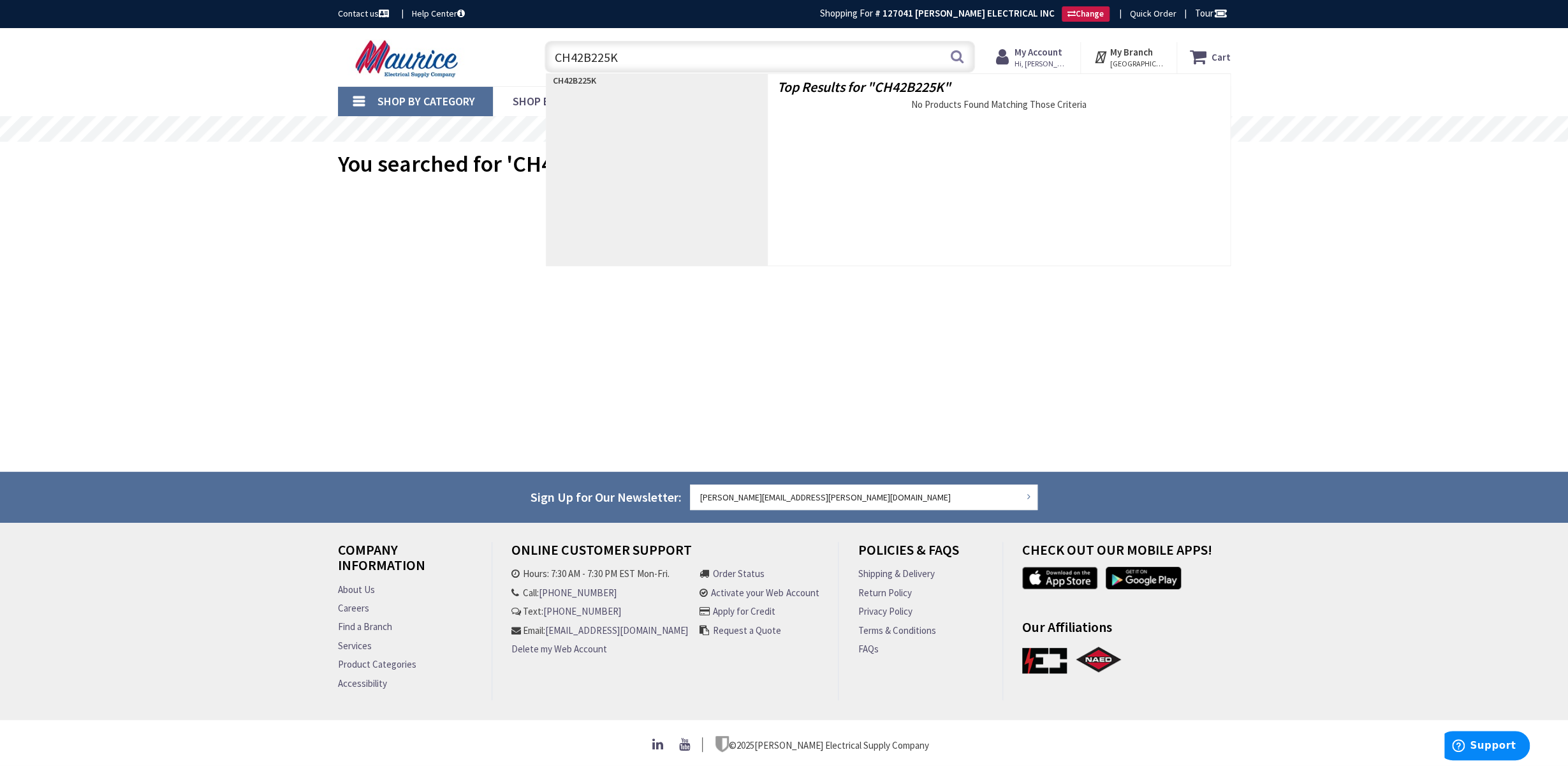
type input "CH42B225K"
